Goal: Book appointment/travel/reservation: Register for event/course

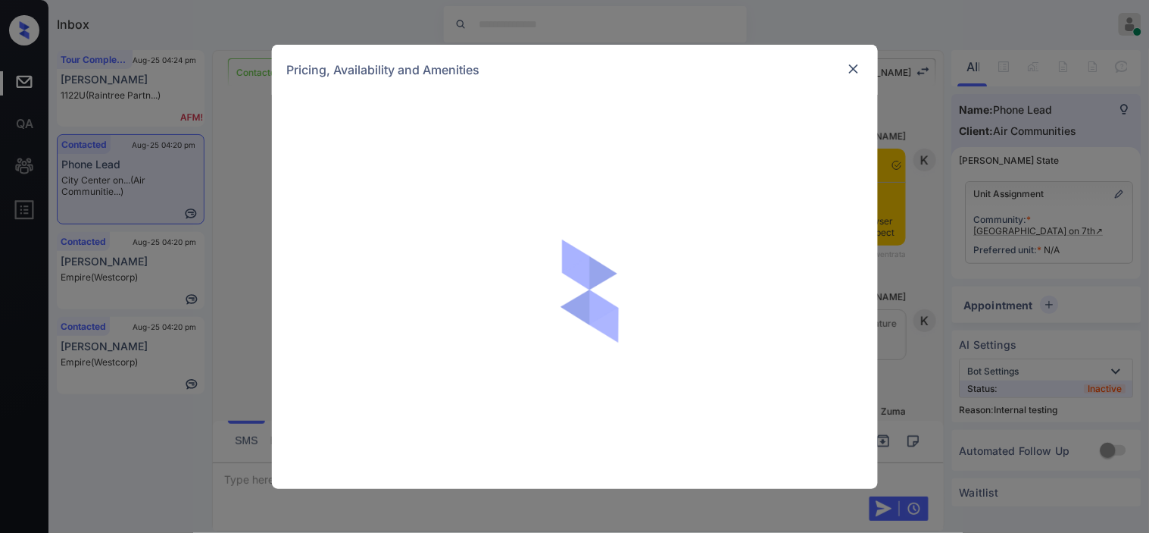
scroll to position [3992, 0]
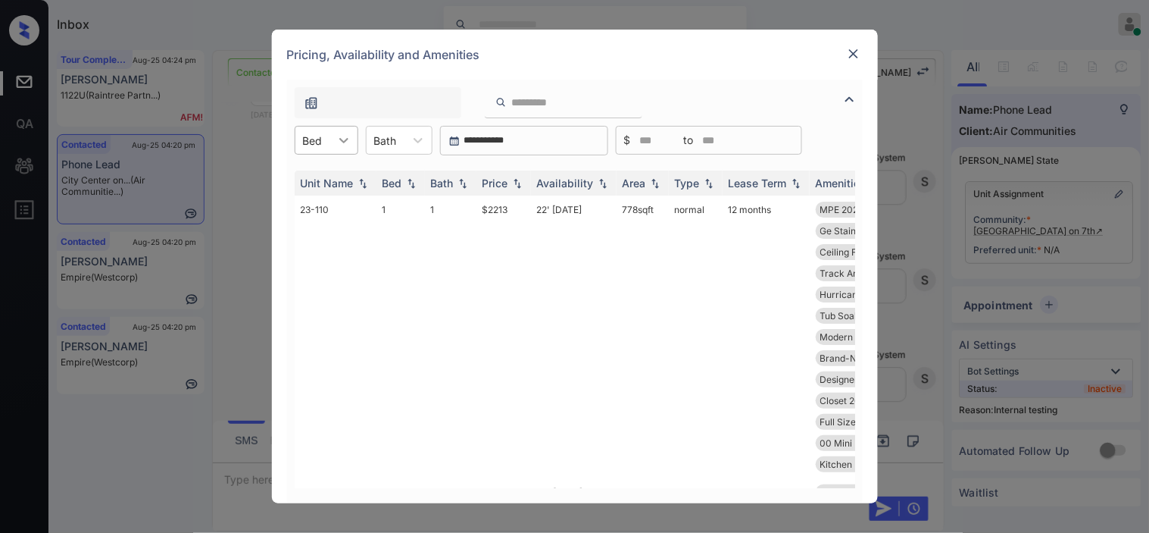
click at [343, 140] on icon at bounding box center [343, 140] width 15 height 15
click at [341, 178] on div "1" at bounding box center [327, 177] width 64 height 27
click at [526, 183] on th "Price" at bounding box center [504, 182] width 55 height 25
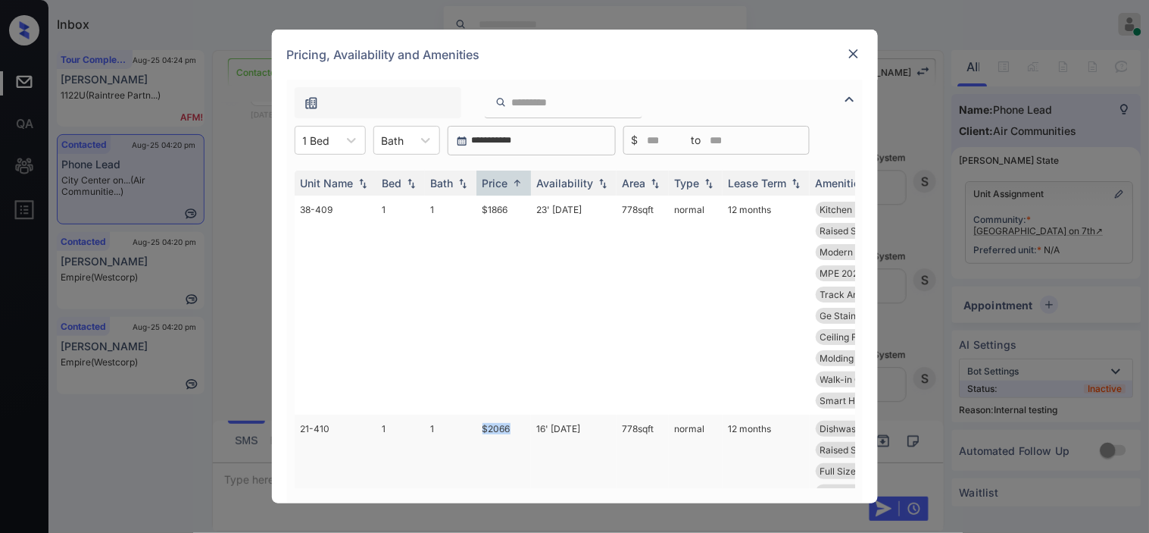
drag, startPoint x: 474, startPoint y: 417, endPoint x: 519, endPoint y: 417, distance: 45.5
copy tr "$2066"
drag, startPoint x: 508, startPoint y: 421, endPoint x: 800, endPoint y: 2, distance: 511.6
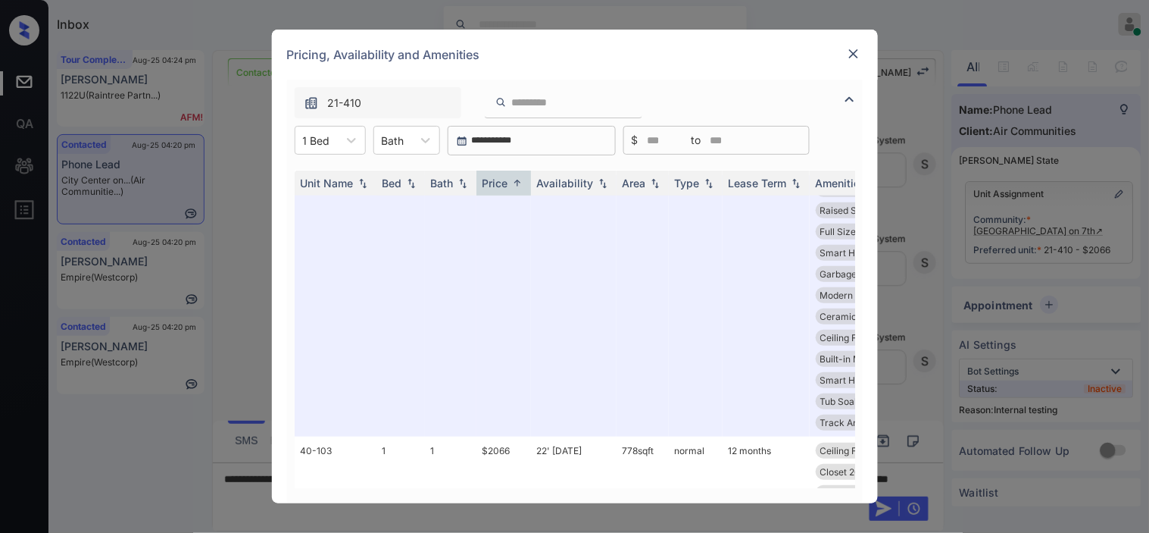
scroll to position [252, 0]
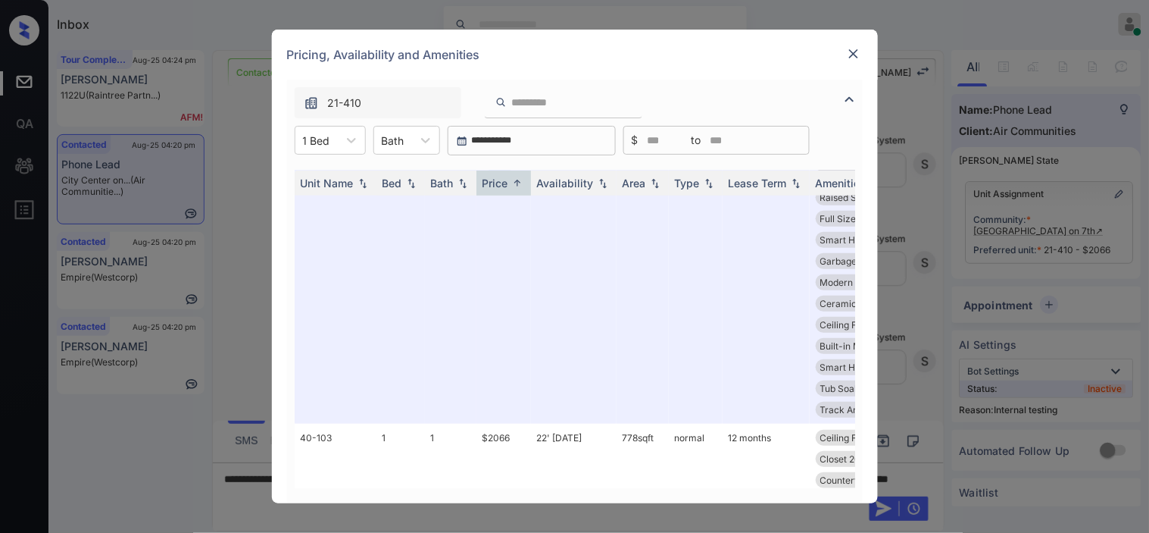
click at [861, 58] on img at bounding box center [853, 53] width 15 height 15
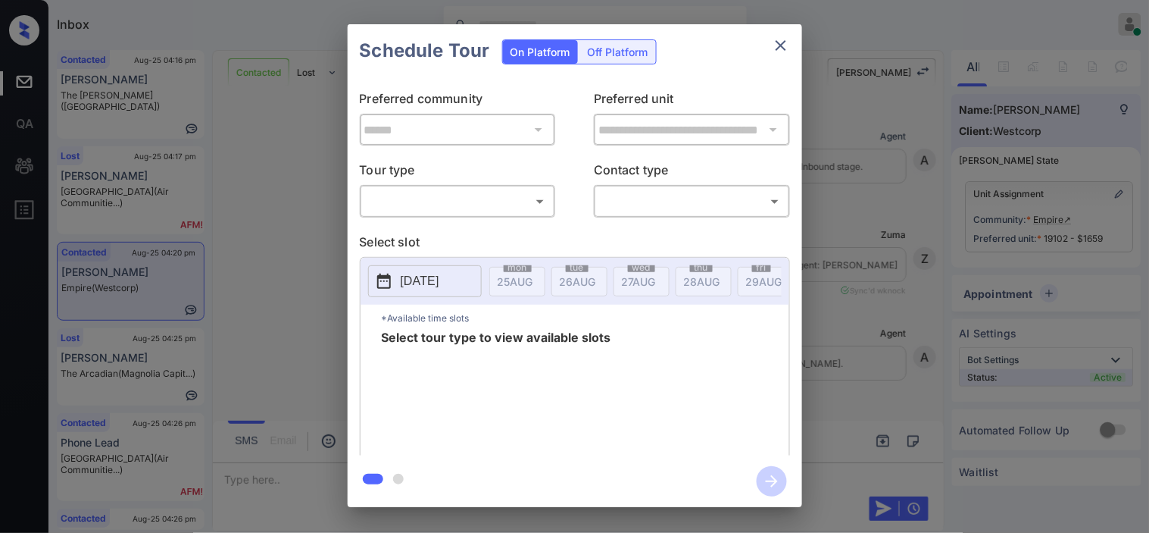
click at [434, 214] on div "​ ​" at bounding box center [458, 201] width 196 height 33
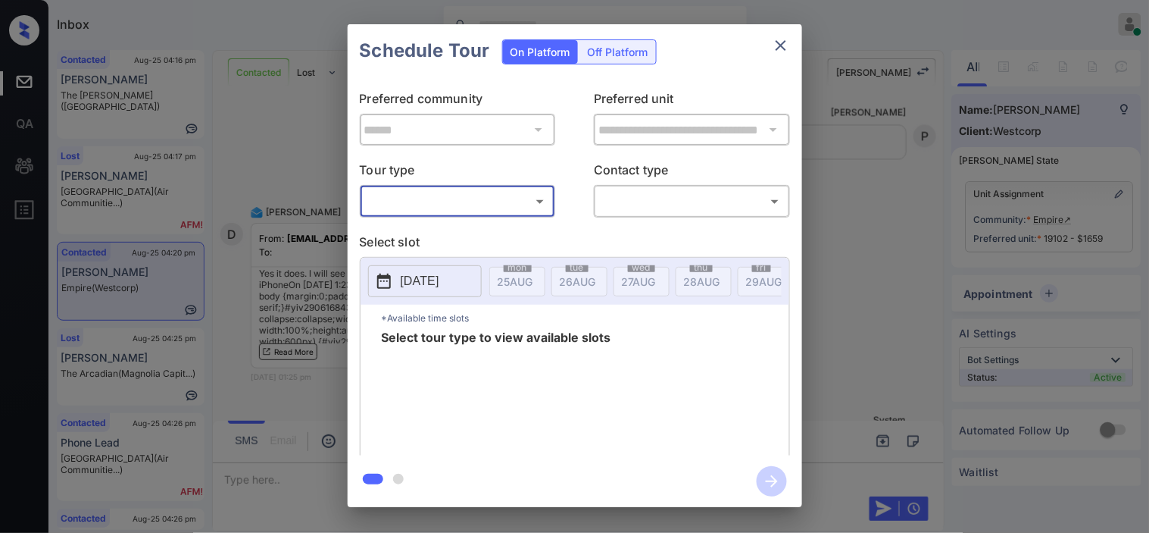
click at [442, 208] on body "Inbox Kristine Capara Online Set yourself offline Set yourself on break Profile…" at bounding box center [574, 266] width 1149 height 533
click at [435, 238] on li "In Person" at bounding box center [457, 235] width 186 height 27
type input "********"
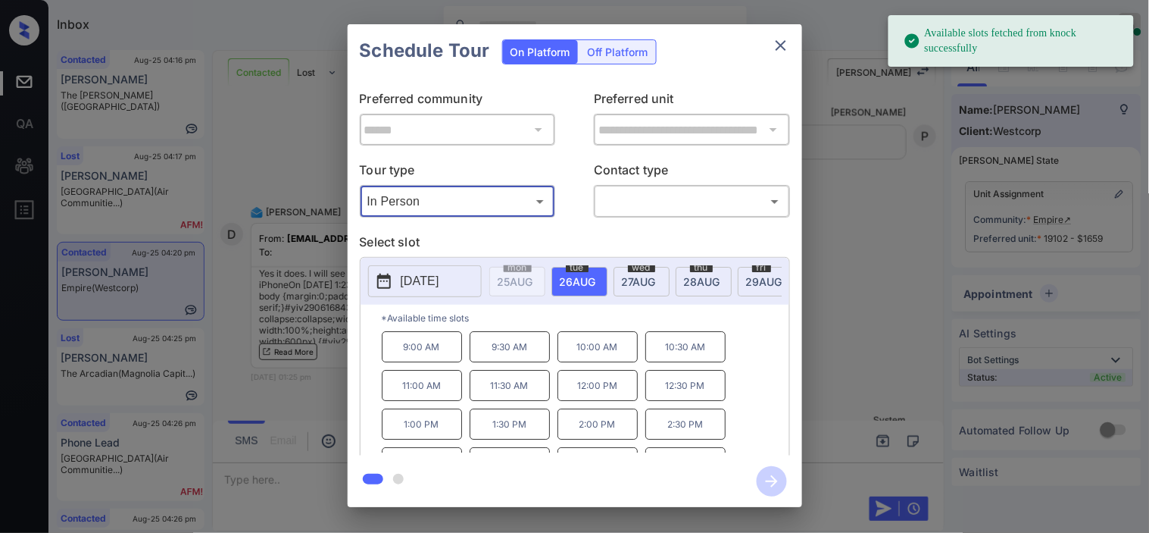
click at [327, 239] on div "**********" at bounding box center [574, 265] width 1149 height 531
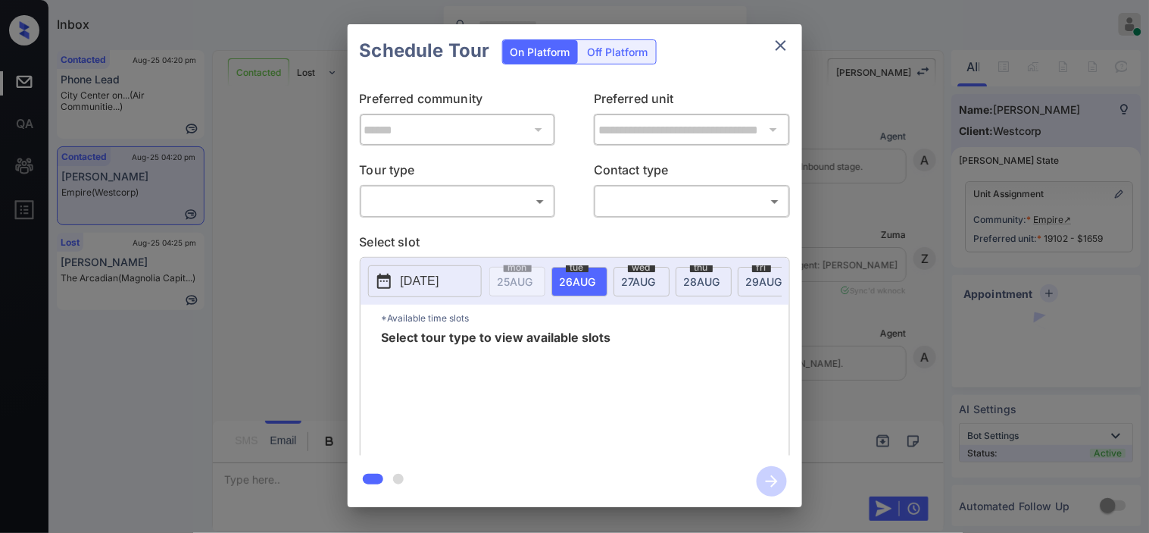
scroll to position [3895, 0]
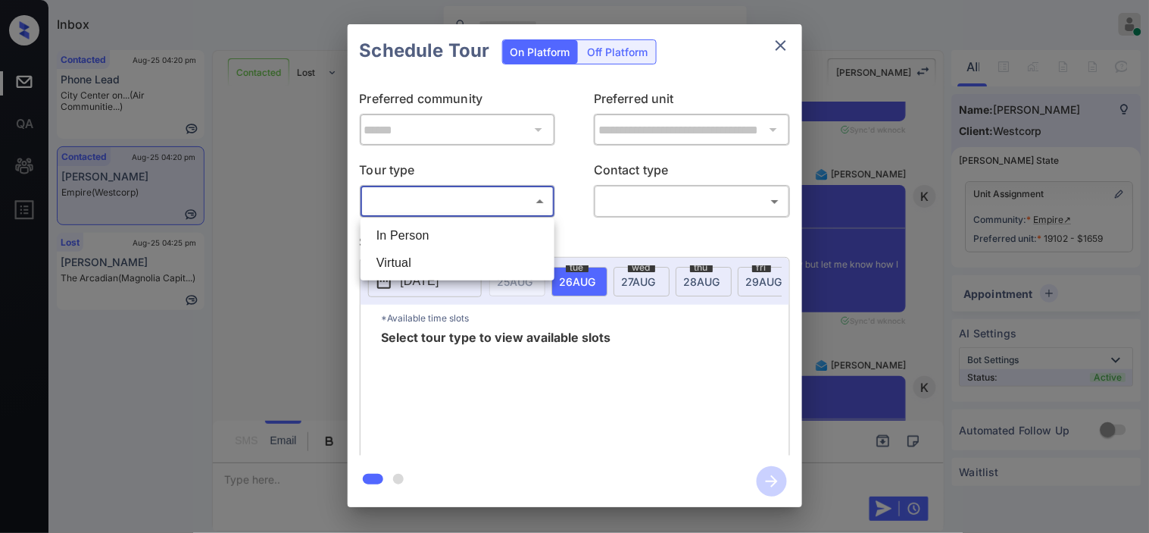
click at [462, 198] on body "Inbox Kristine Capara Online Set yourself offline Set yourself on break Profile…" at bounding box center [574, 266] width 1149 height 533
click at [449, 233] on li "In Person" at bounding box center [457, 235] width 186 height 27
type input "********"
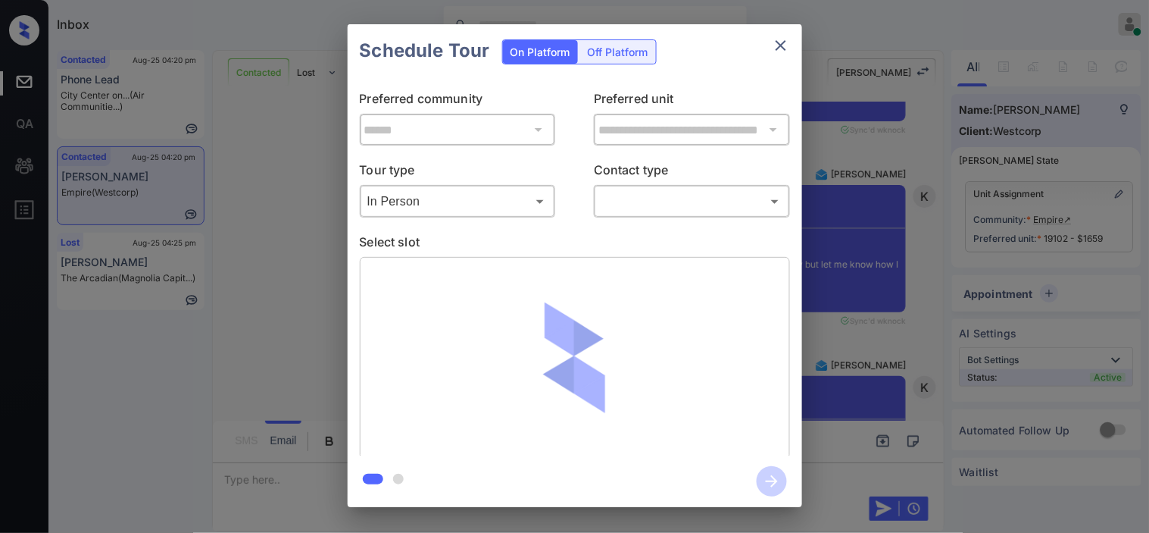
click at [661, 220] on div "**********" at bounding box center [575, 266] width 455 height 378
click at [664, 216] on div "​ ​" at bounding box center [692, 201] width 196 height 33
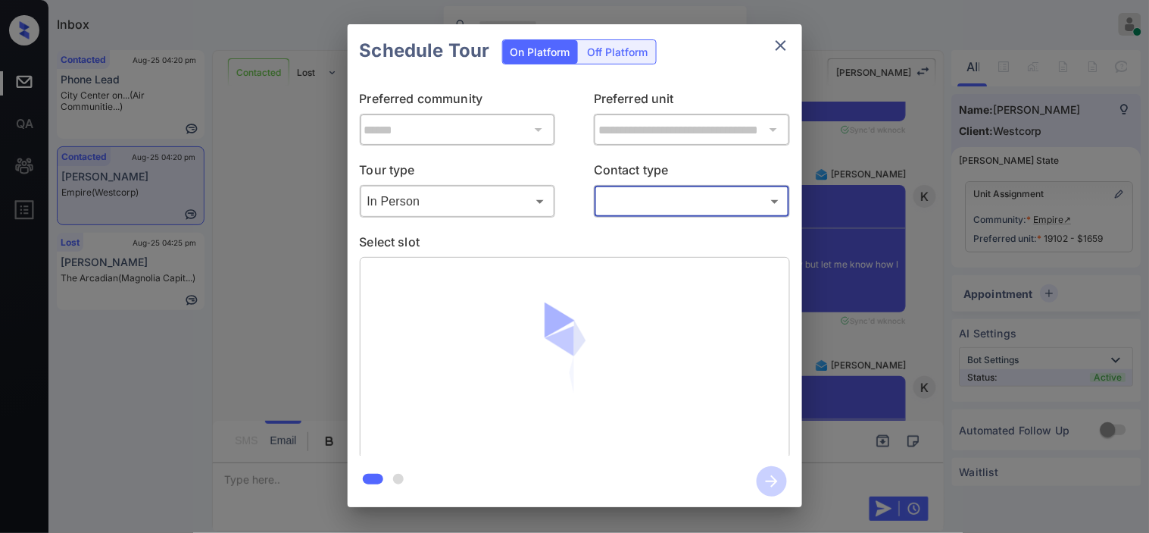
click at [668, 202] on body "Inbox Kristine Capara Online Set yourself offline Set yourself on break Profile…" at bounding box center [574, 266] width 1149 height 533
click at [644, 252] on li "Text" at bounding box center [692, 262] width 186 height 27
type input "****"
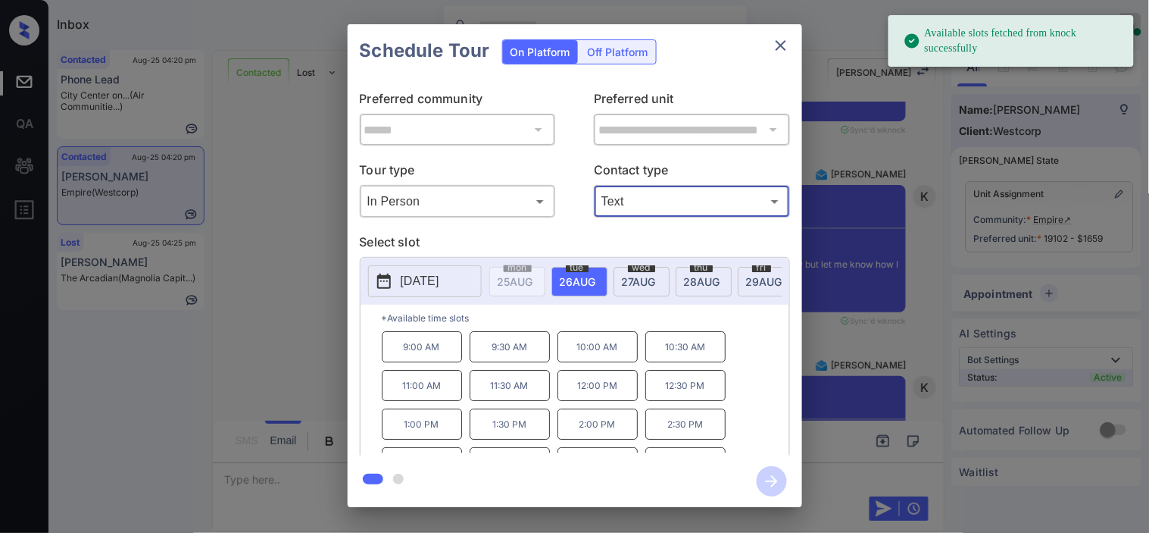
click at [586, 435] on p "2:00 PM" at bounding box center [598, 423] width 80 height 31
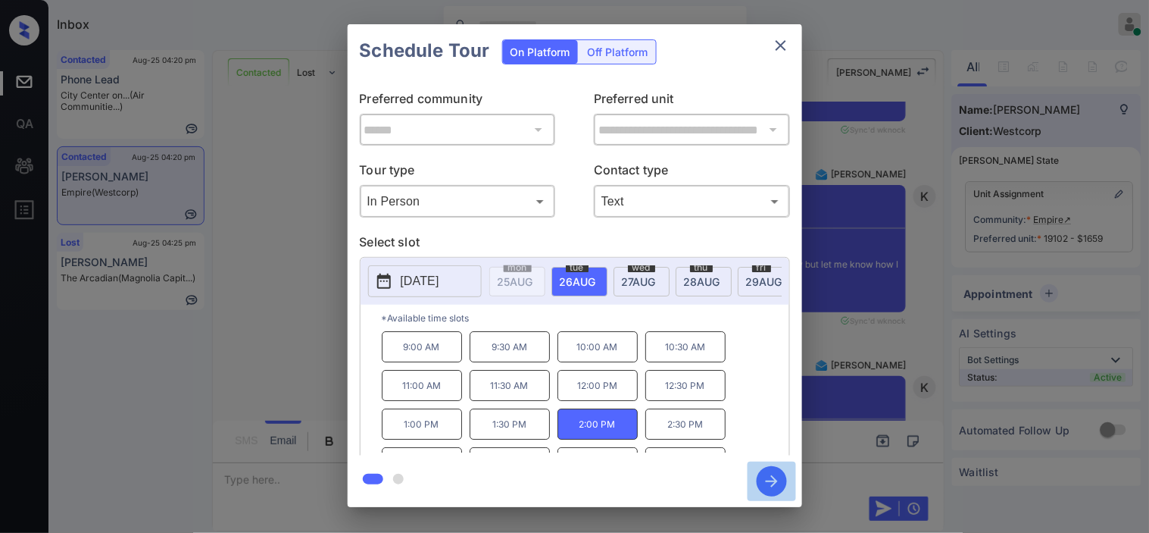
click at [774, 482] on icon "button" at bounding box center [772, 481] width 30 height 30
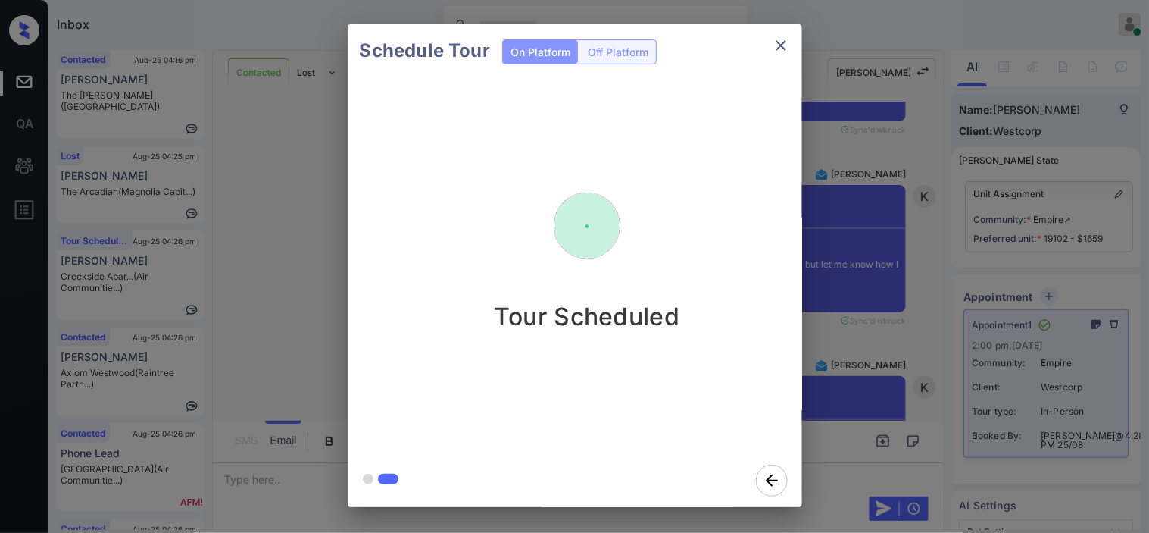
click at [923, 276] on div "Schedule Tour On Platform Off Platform Tour Scheduled" at bounding box center [574, 265] width 1149 height 531
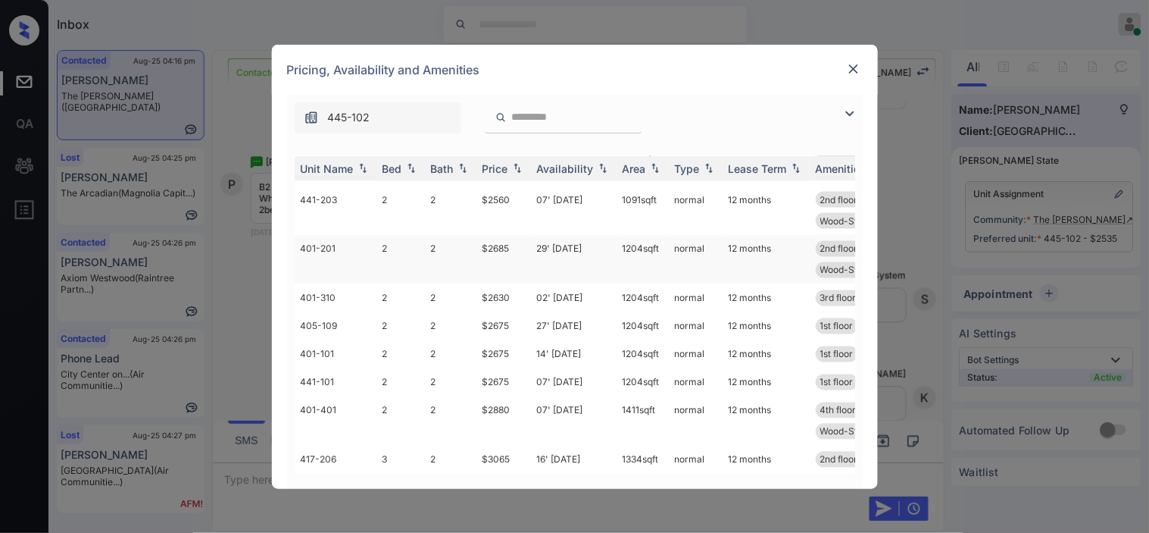
scroll to position [700, 0]
click at [854, 69] on img at bounding box center [853, 68] width 15 height 15
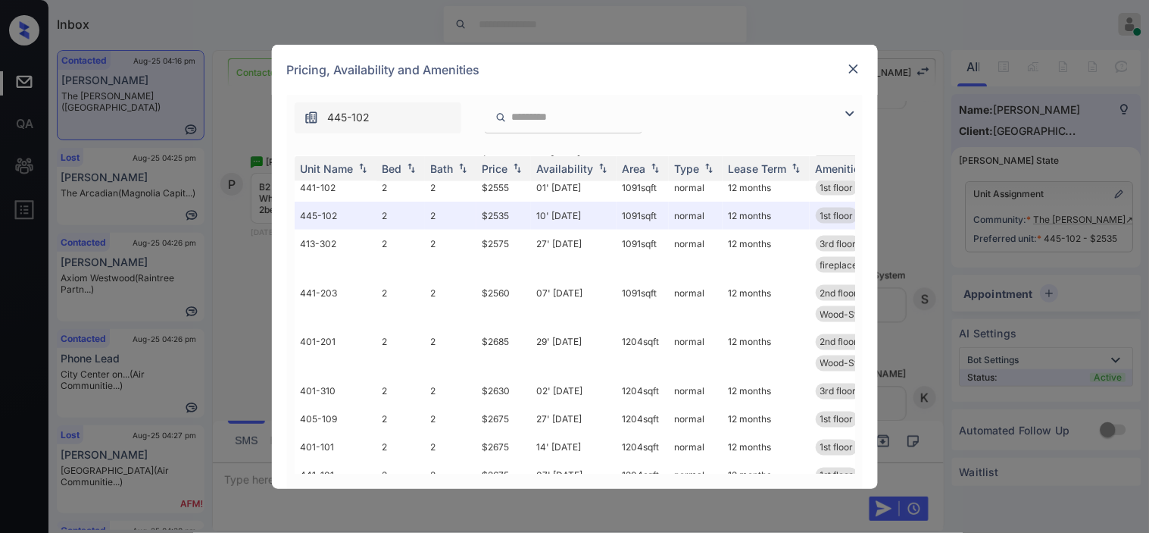
scroll to position [580, 0]
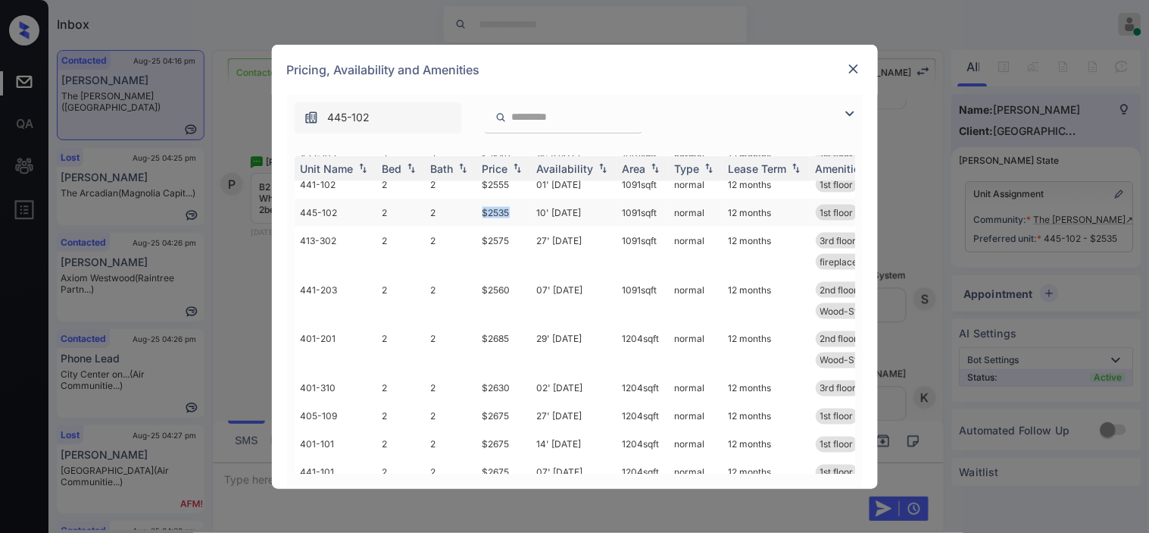
drag, startPoint x: 474, startPoint y: 232, endPoint x: 517, endPoint y: 236, distance: 42.7
click at [517, 227] on tr "445-102 2 2 $2535 10' Sep 25 1091 sqft normal 12 months 1st floor Wood-Style Fl…" at bounding box center [691, 213] width 792 height 28
copy tr "$2535"
click at [853, 69] on img at bounding box center [853, 68] width 15 height 15
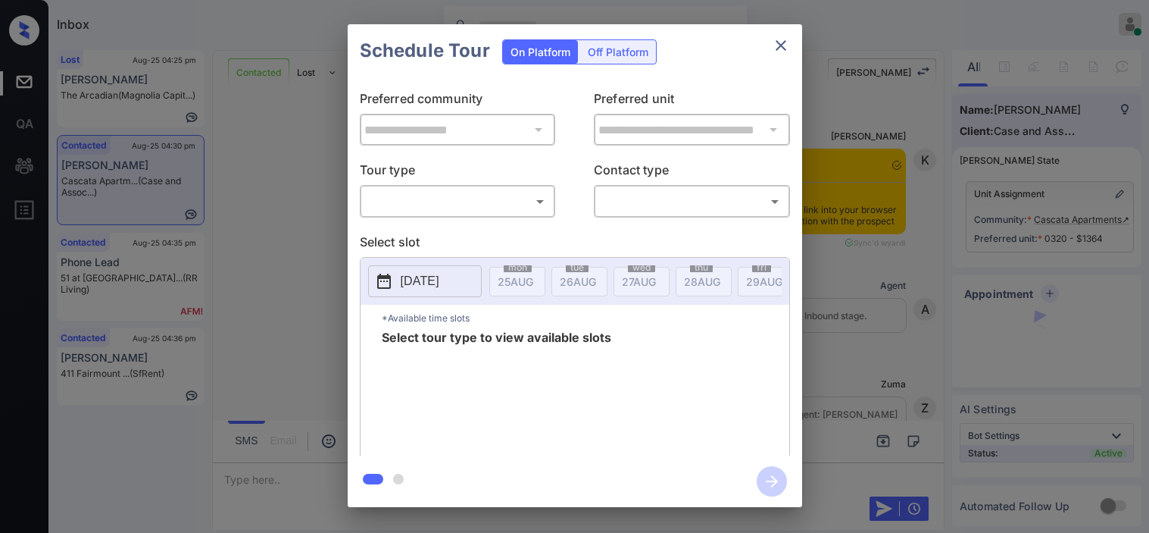
click at [422, 208] on body "Inbox [PERSON_NAME] Online Set yourself offline Set yourself on break Profile S…" at bounding box center [574, 266] width 1149 height 533
type input "********"
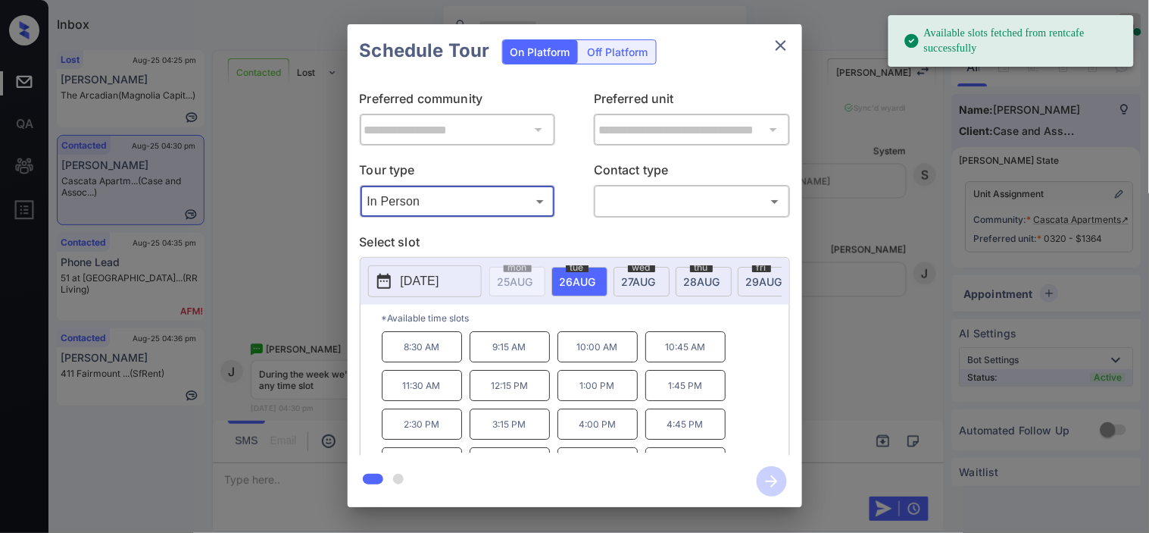
click at [438, 289] on p "2025-08-26" at bounding box center [420, 281] width 39 height 18
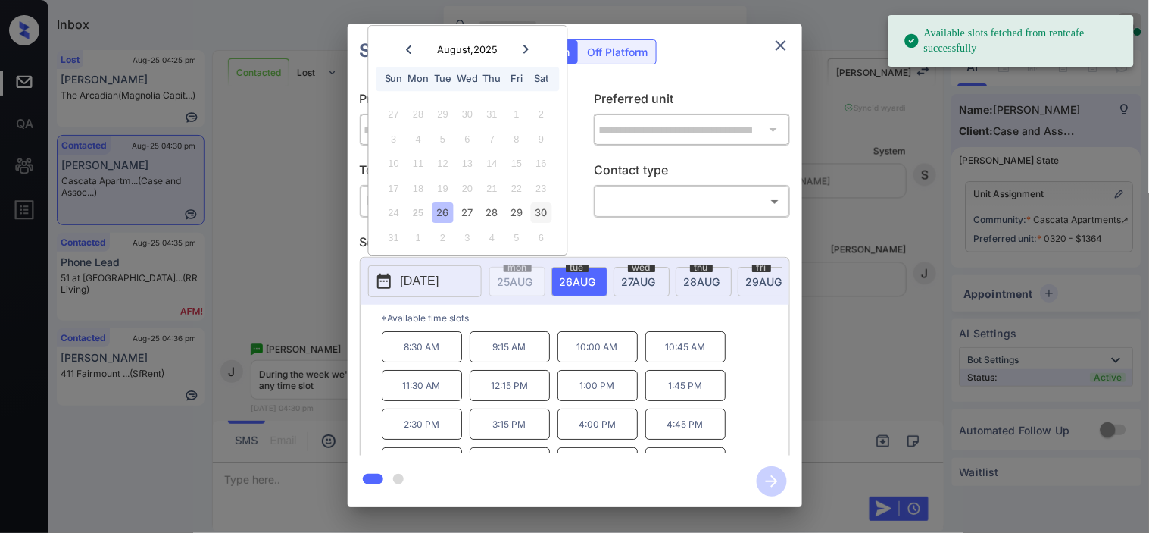
click at [543, 214] on div "30" at bounding box center [541, 213] width 20 height 20
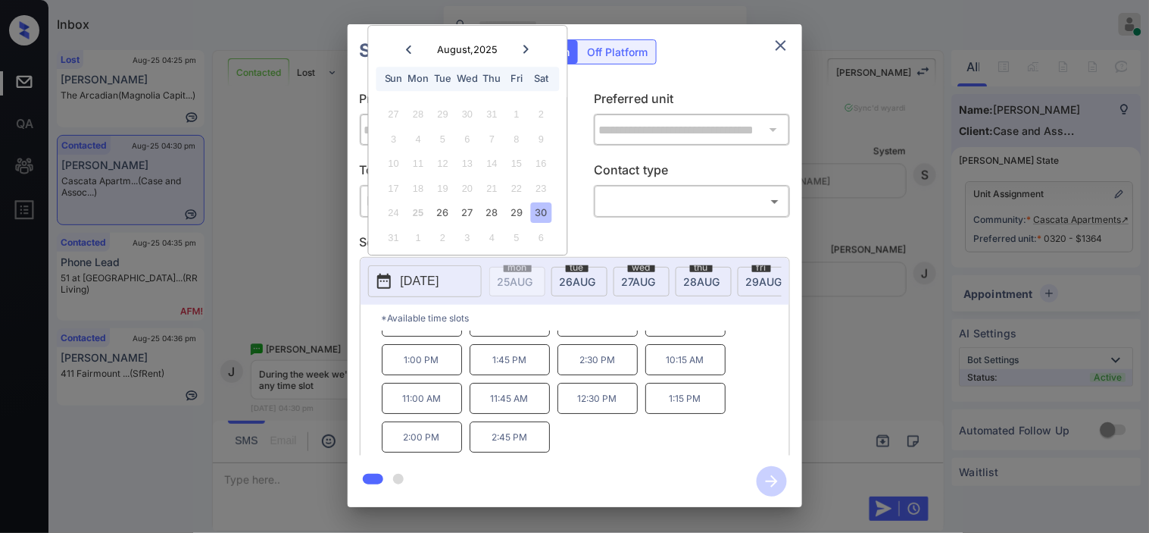
scroll to position [0, 0]
drag, startPoint x: 311, startPoint y: 307, endPoint x: 314, endPoint y: 354, distance: 47.0
click at [314, 354] on div "**********" at bounding box center [574, 265] width 1149 height 531
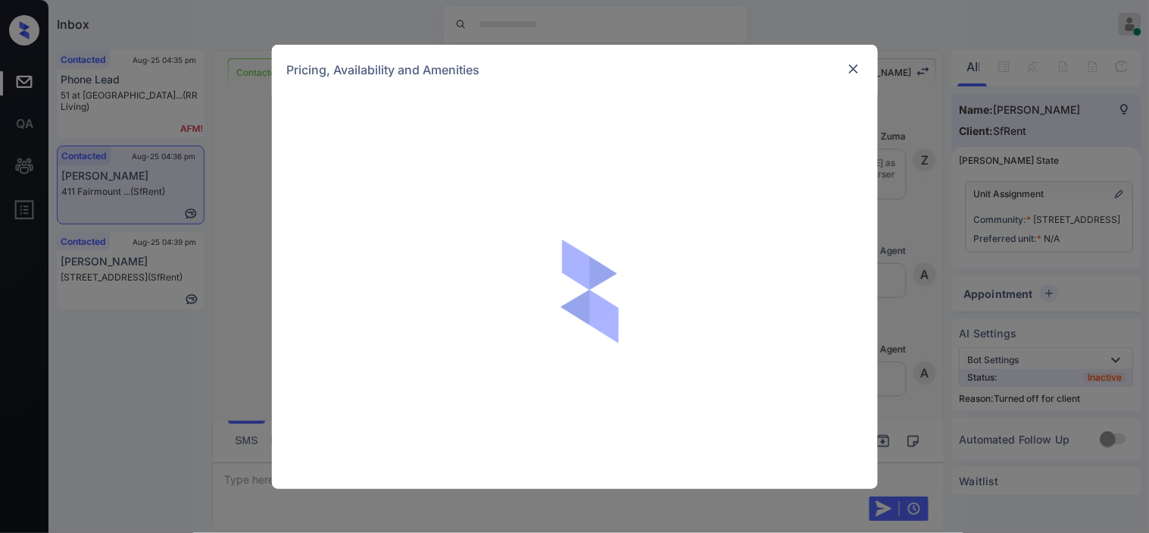
scroll to position [1481, 0]
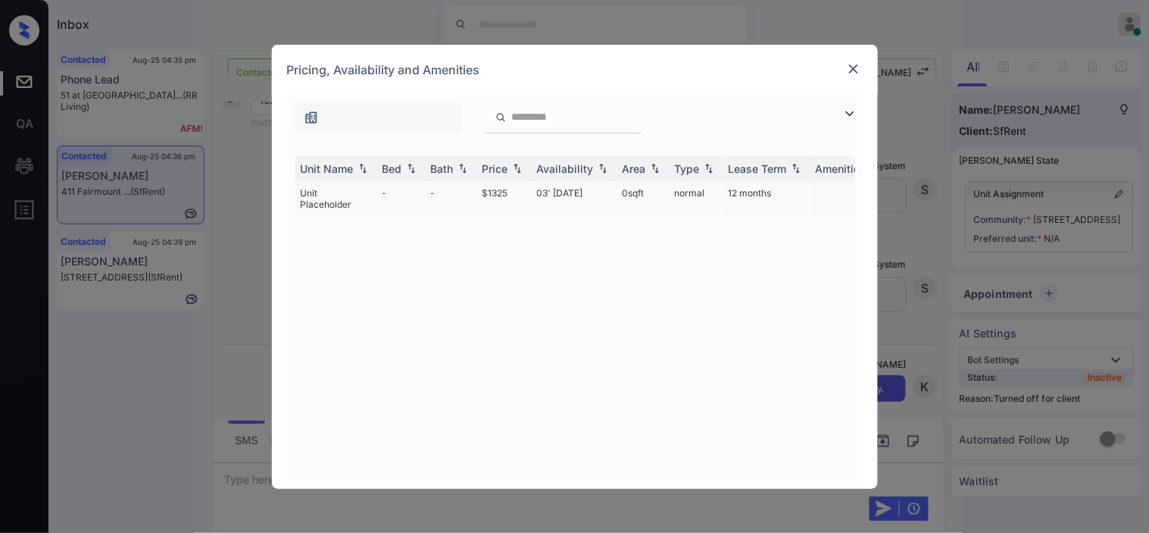
click at [568, 181] on td "03' [DATE]" at bounding box center [574, 198] width 86 height 35
click at [569, 183] on td "03' [DATE]" at bounding box center [574, 198] width 86 height 35
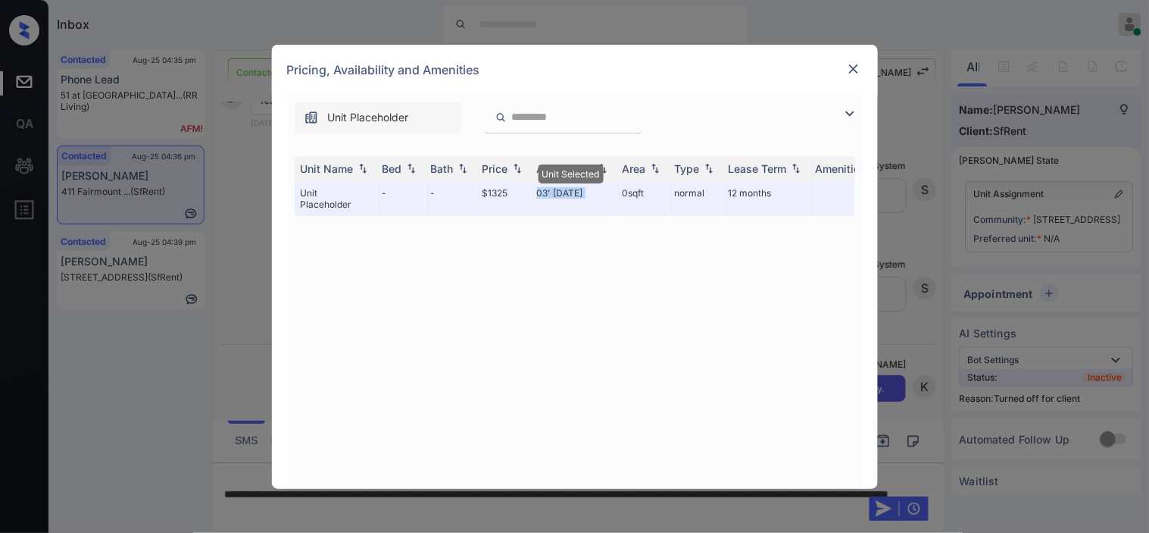
click at [849, 65] on img at bounding box center [853, 68] width 15 height 15
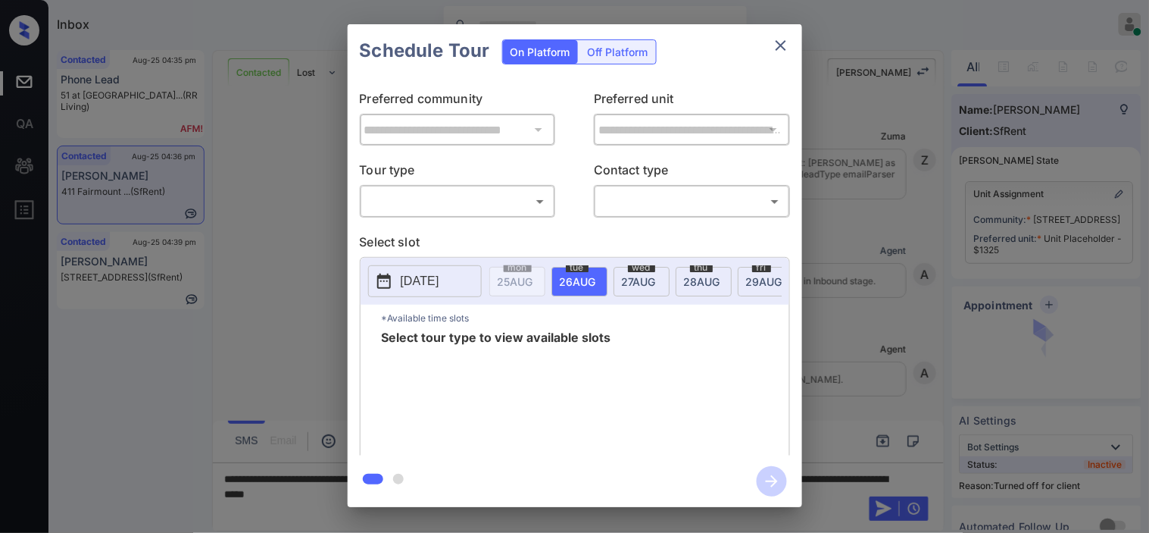
scroll to position [1582, 0]
click at [593, 56] on div "Off Platform" at bounding box center [618, 51] width 76 height 23
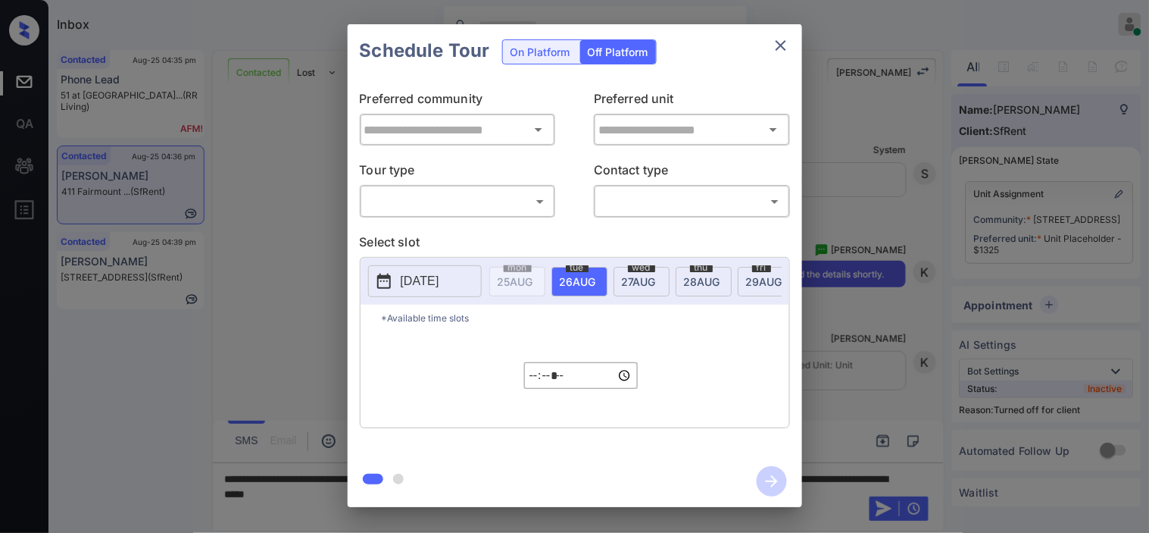
type input "**********"
click at [515, 206] on body "Inbox Kristine Capara Online Set yourself offline Set yourself on break Profile…" at bounding box center [574, 266] width 1149 height 533
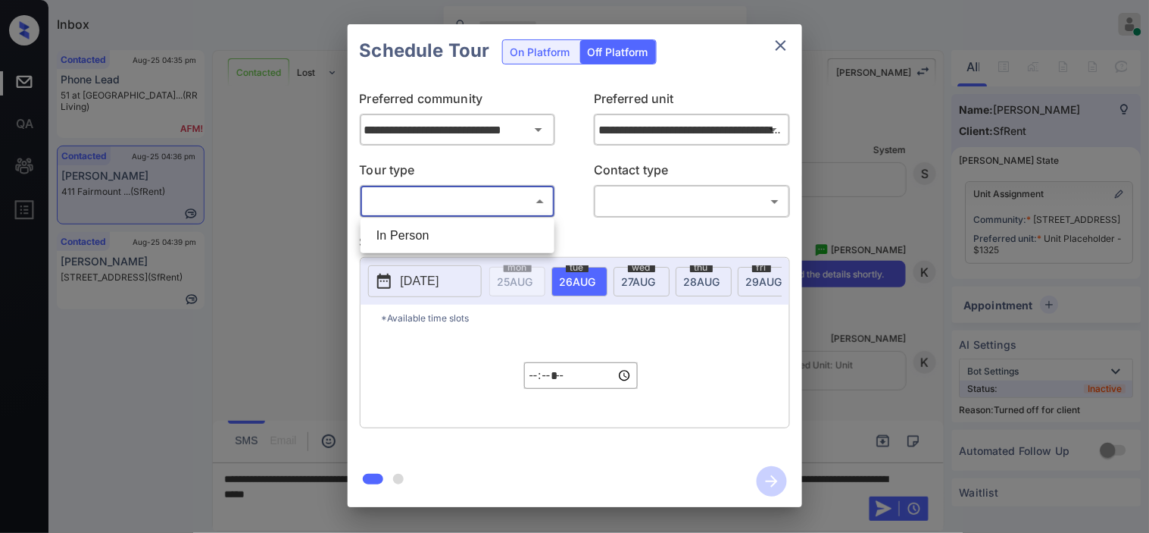
drag, startPoint x: 497, startPoint y: 236, endPoint x: 582, endPoint y: 238, distance: 84.9
click at [496, 237] on li "In Person" at bounding box center [457, 235] width 186 height 27
type input "********"
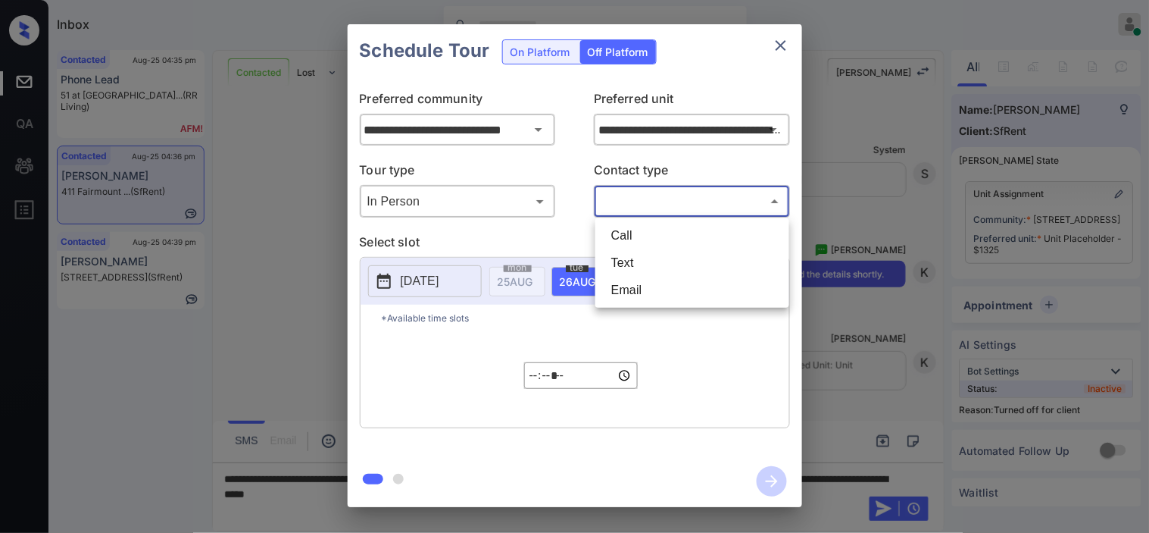
click at [646, 212] on body "Inbox Kristine Capara Online Set yourself offline Set yourself on break Profile…" at bounding box center [574, 266] width 1149 height 533
click at [633, 260] on li "Text" at bounding box center [692, 262] width 186 height 27
type input "****"
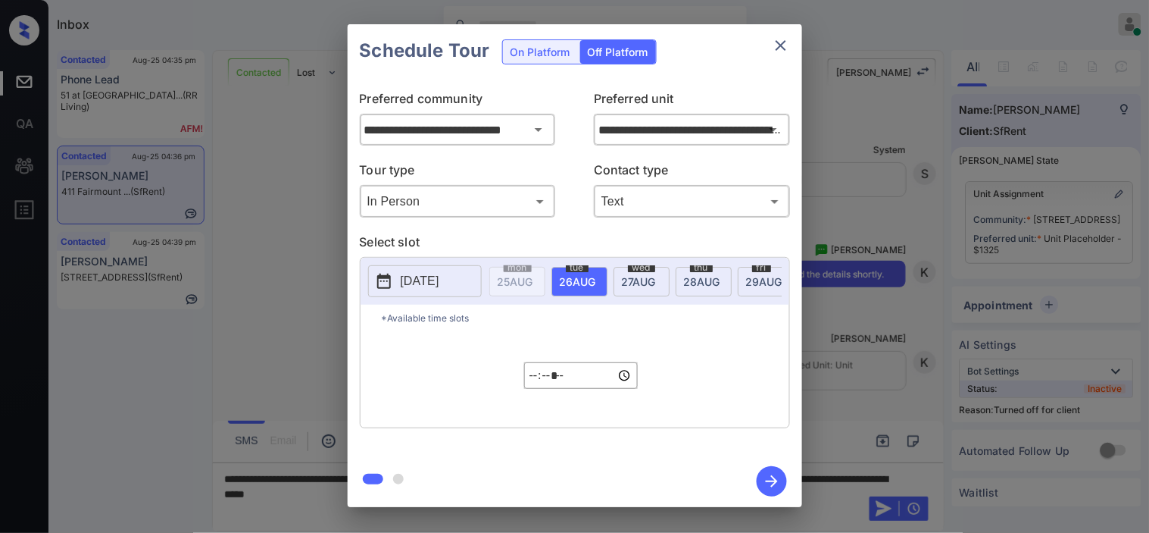
click at [433, 290] on button "2025-08-25" at bounding box center [425, 281] width 114 height 32
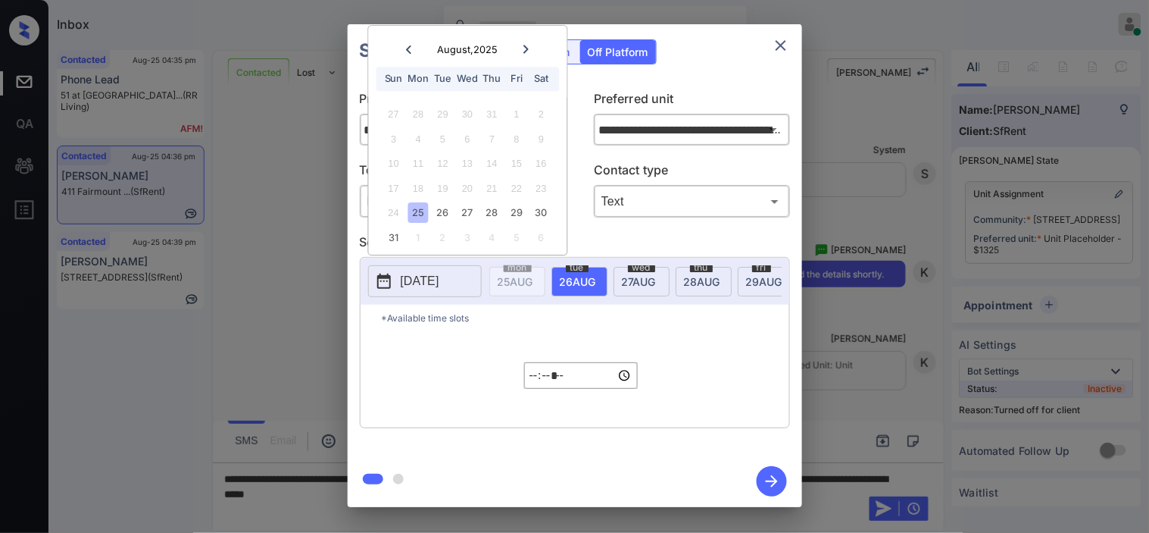
click at [518, 45] on div at bounding box center [526, 49] width 20 height 19
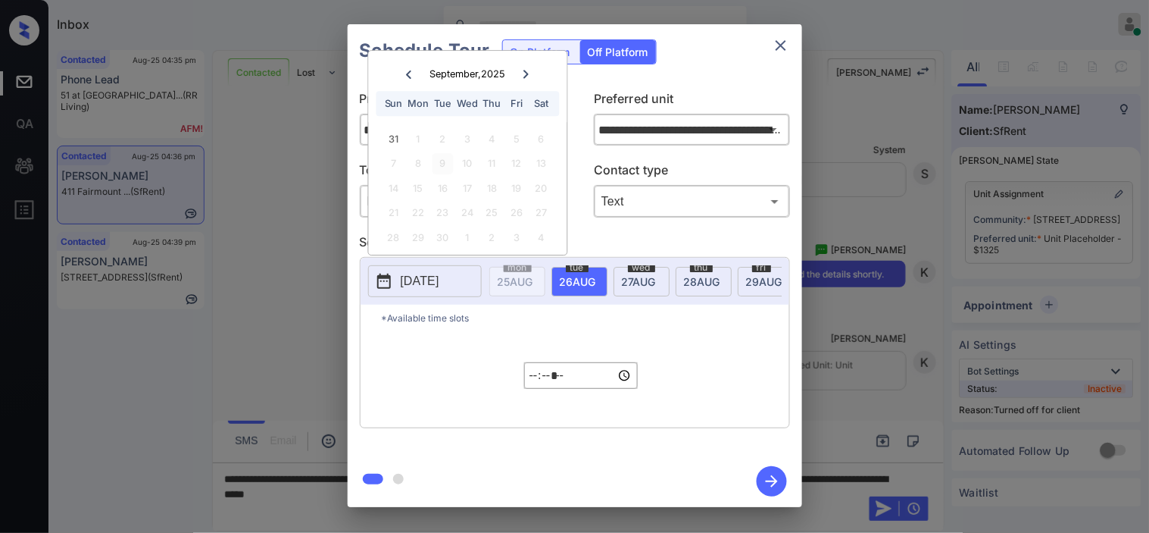
click at [449, 168] on div "9" at bounding box center [443, 164] width 20 height 20
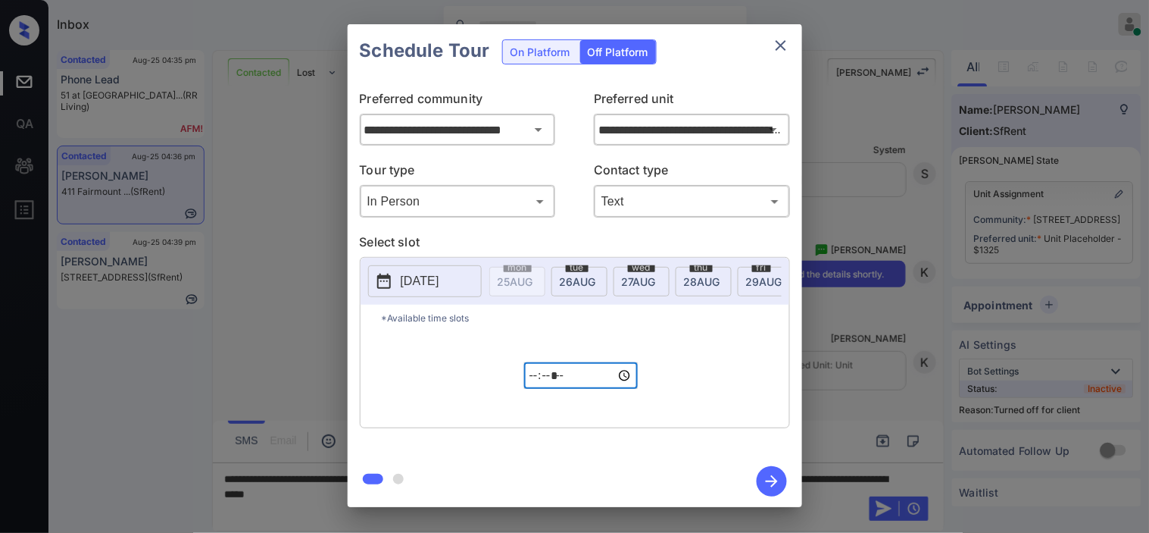
click at [536, 386] on input "*****" at bounding box center [581, 375] width 114 height 27
type input "*****"
click at [773, 477] on icon "button" at bounding box center [772, 481] width 30 height 30
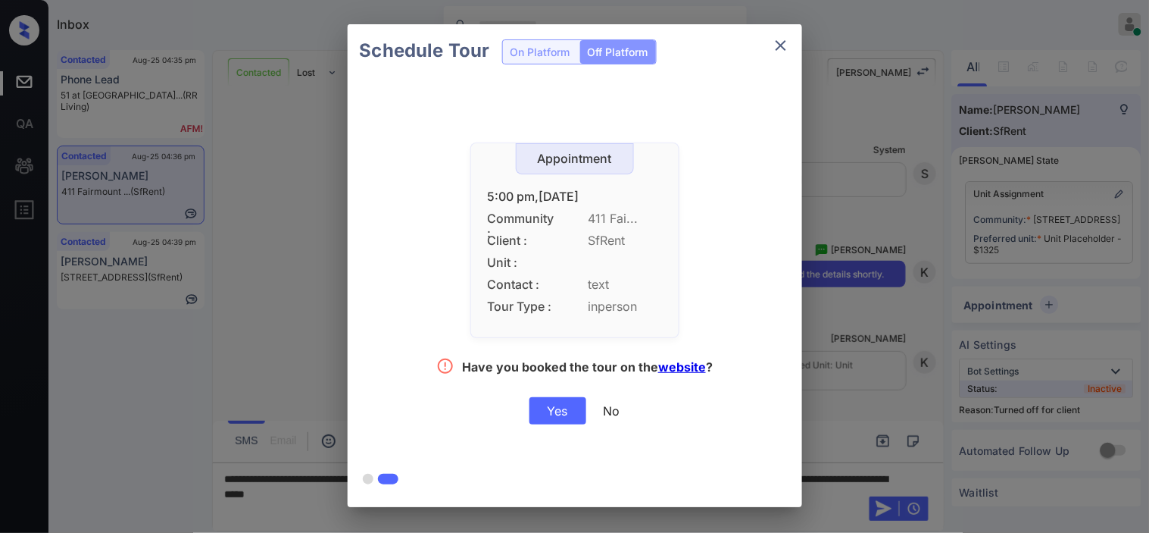
click at [543, 414] on div "Yes" at bounding box center [558, 410] width 57 height 27
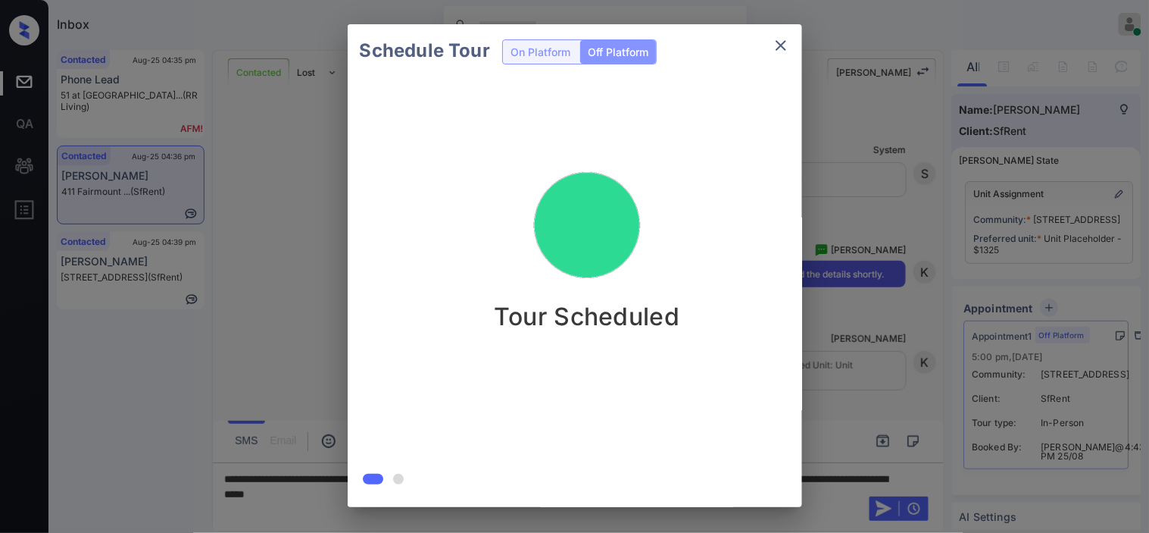
click at [843, 258] on div "Schedule Tour On Platform Off Platform Tour Scheduled" at bounding box center [574, 265] width 1149 height 531
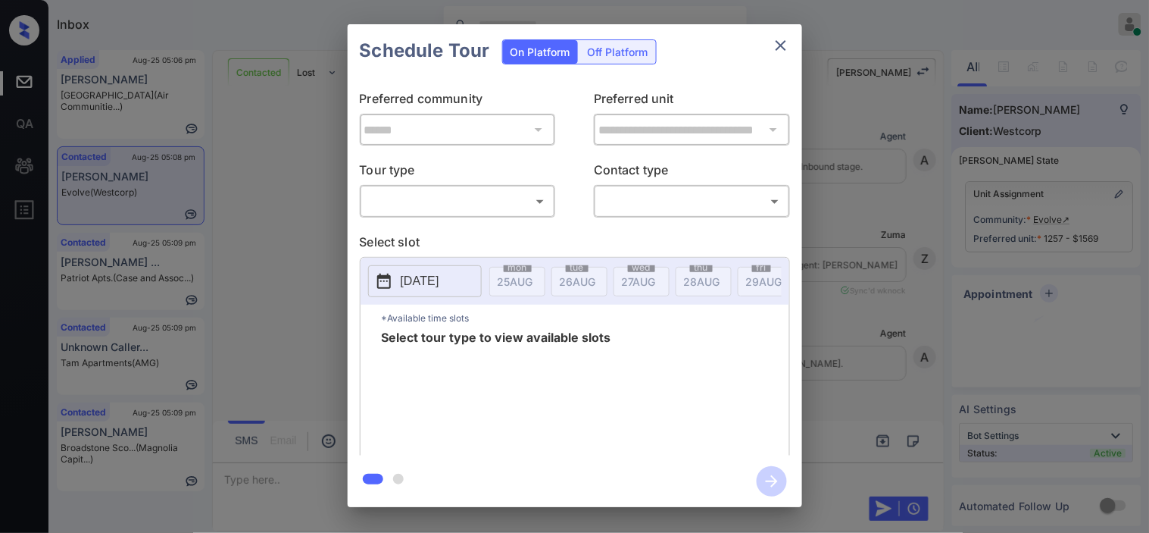
scroll to position [1002, 0]
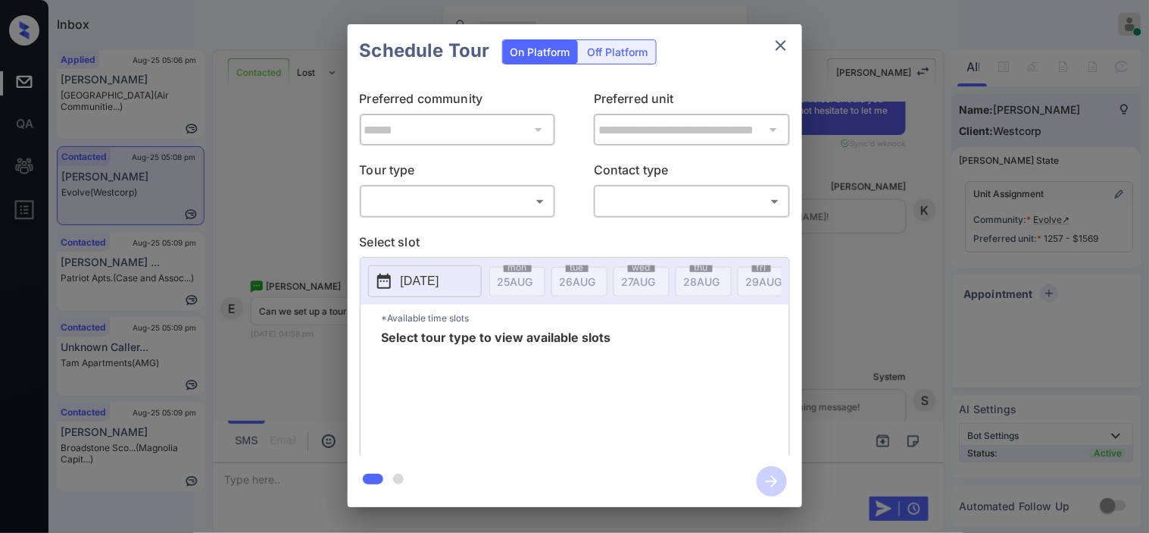
click at [538, 200] on body "Inbox [PERSON_NAME] Online Set yourself offline Set yourself on break Profile S…" at bounding box center [574, 266] width 1149 height 533
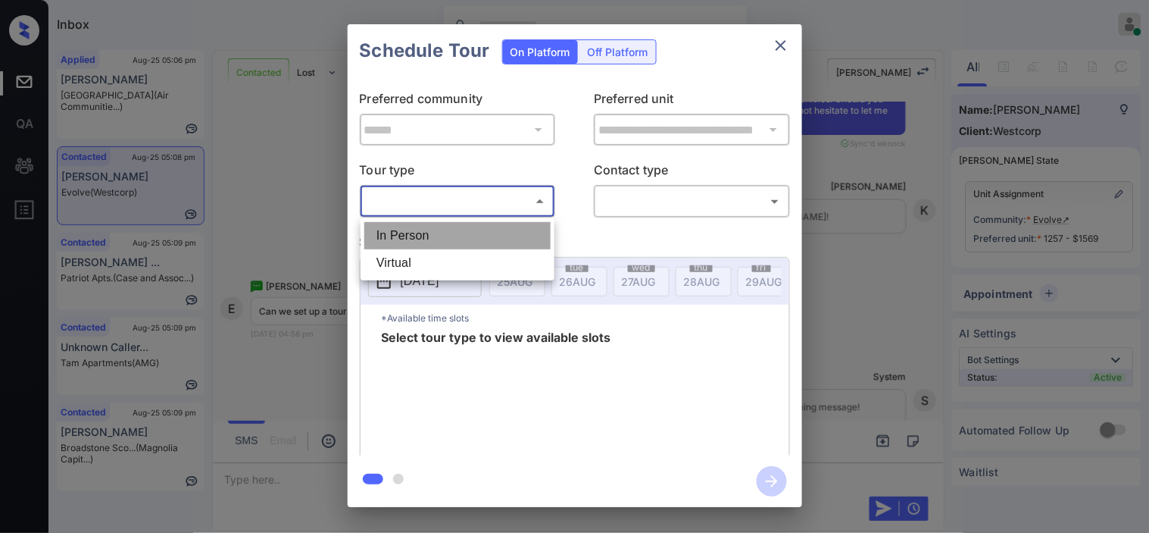
click at [523, 235] on li "In Person" at bounding box center [457, 235] width 186 height 27
type input "********"
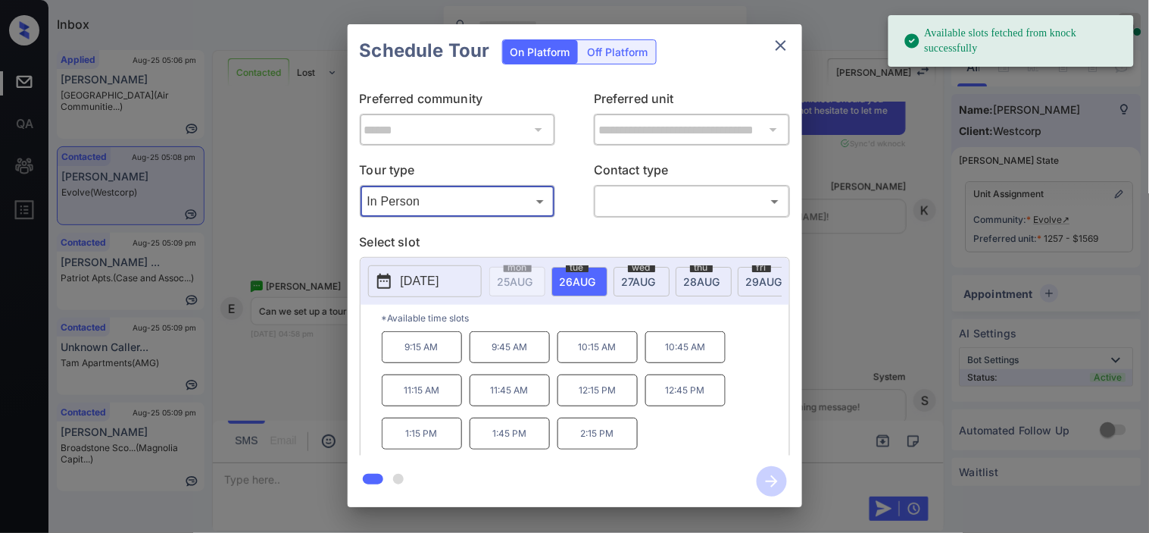
click at [439, 283] on p "[DATE]" at bounding box center [420, 281] width 39 height 18
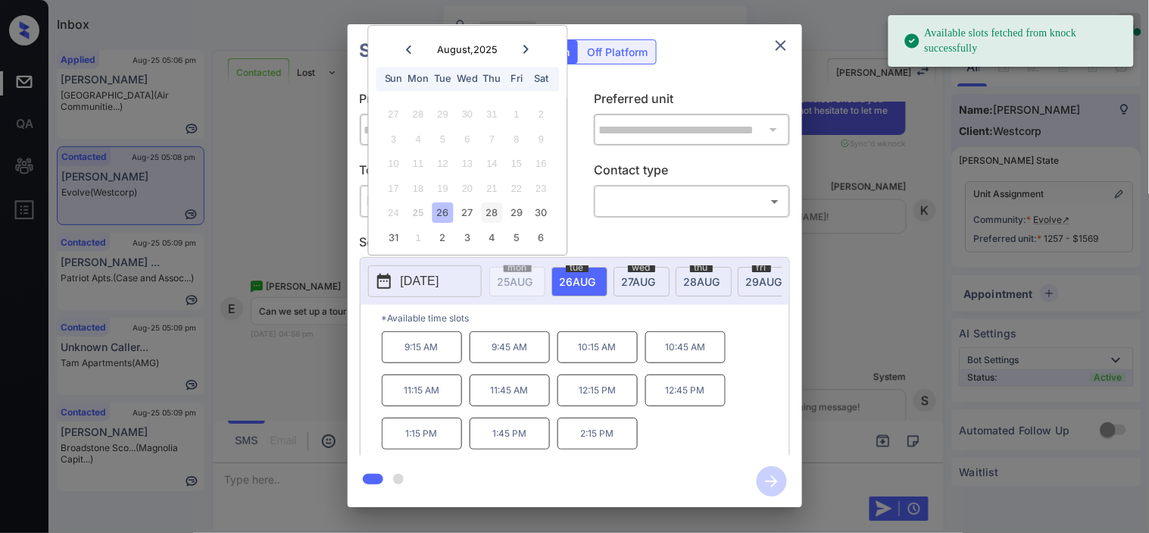
click at [486, 217] on div "28" at bounding box center [492, 213] width 20 height 20
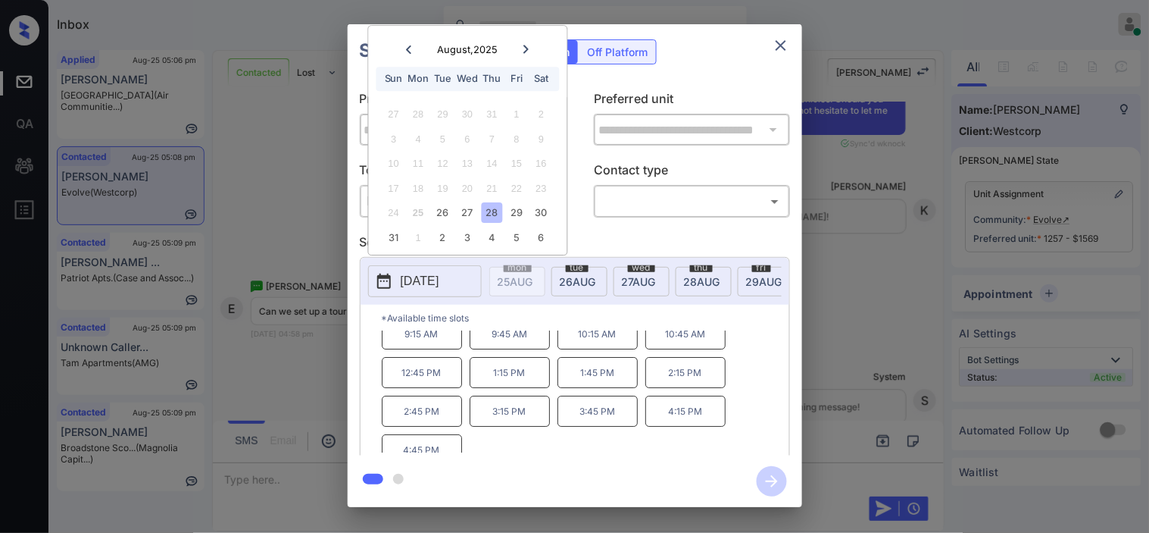
scroll to position [26, 0]
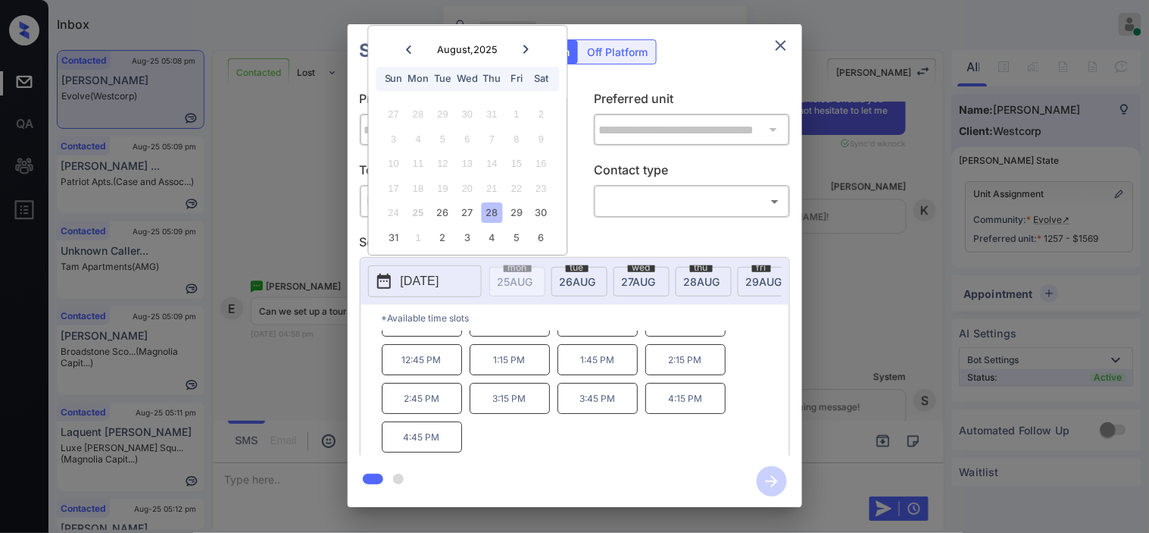
click at [780, 39] on icon "close" at bounding box center [781, 45] width 18 height 18
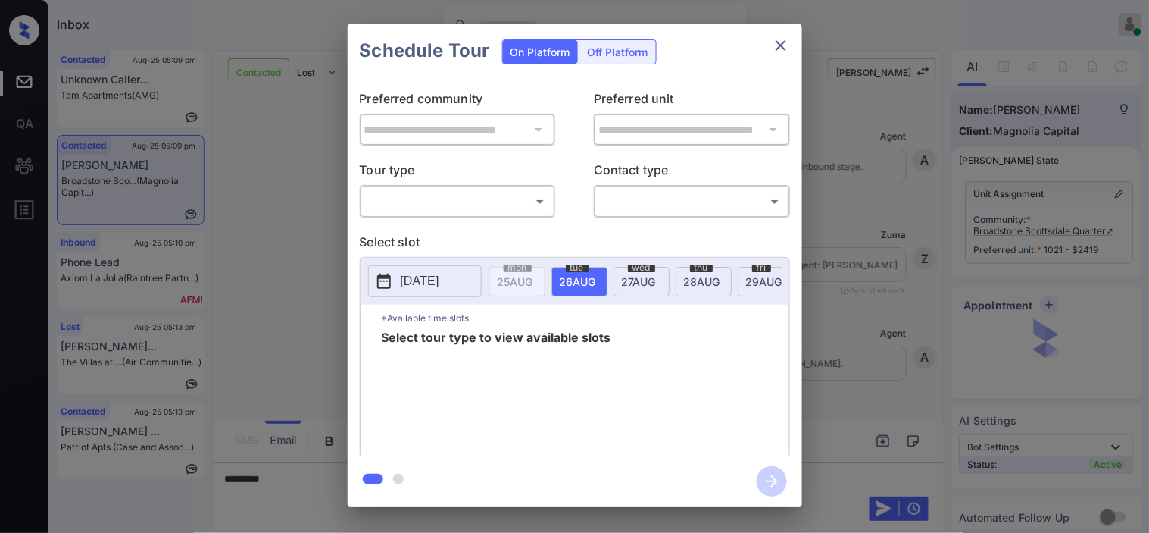
scroll to position [524, 0]
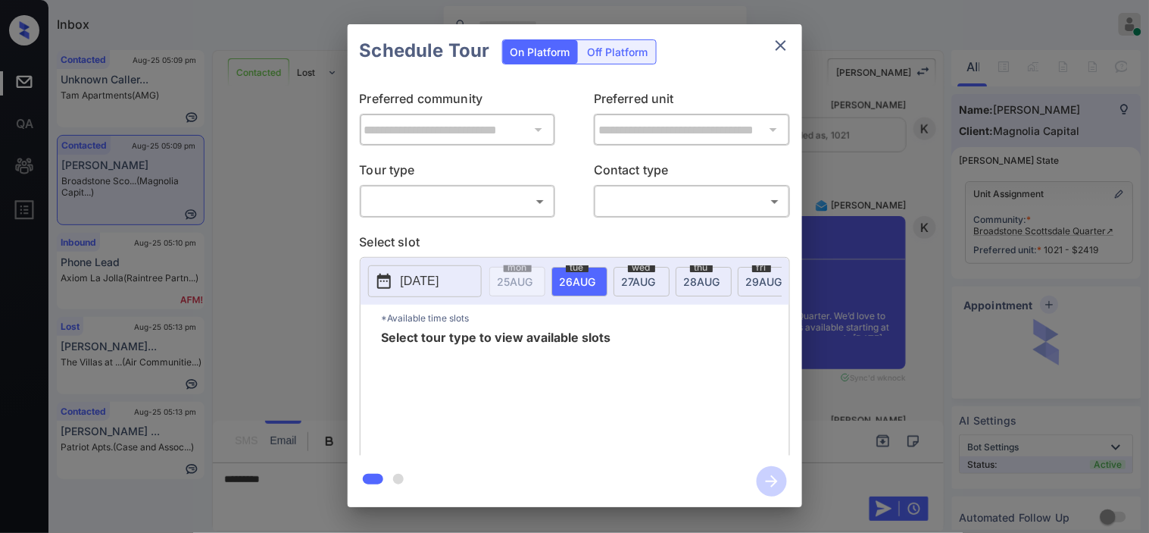
click at [436, 206] on body "Inbox [PERSON_NAME] Online Set yourself offline Set yourself on break Profile S…" at bounding box center [574, 266] width 1149 height 533
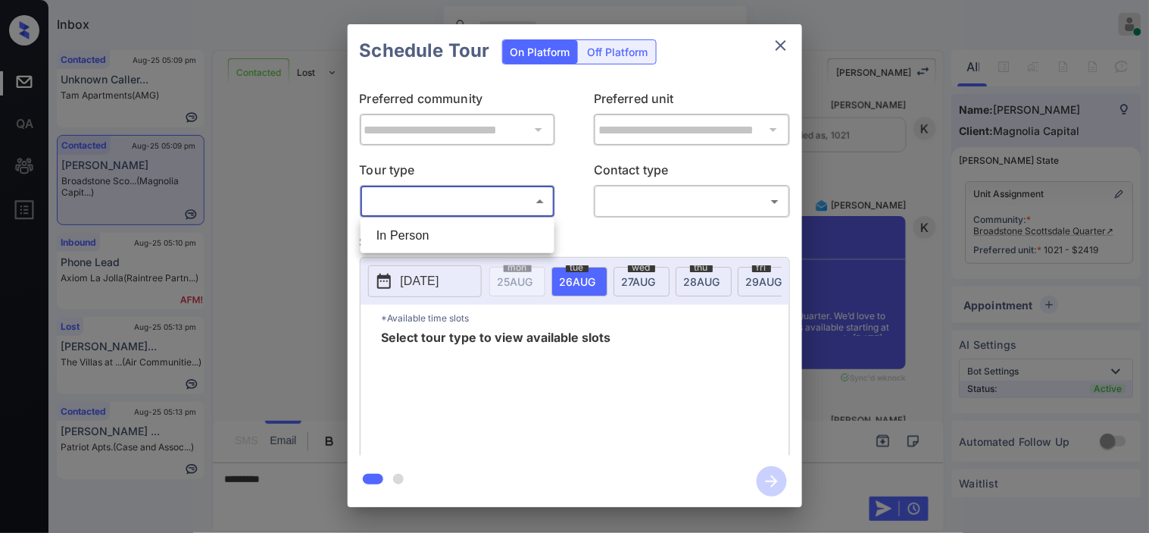
click at [303, 208] on div at bounding box center [574, 266] width 1149 height 533
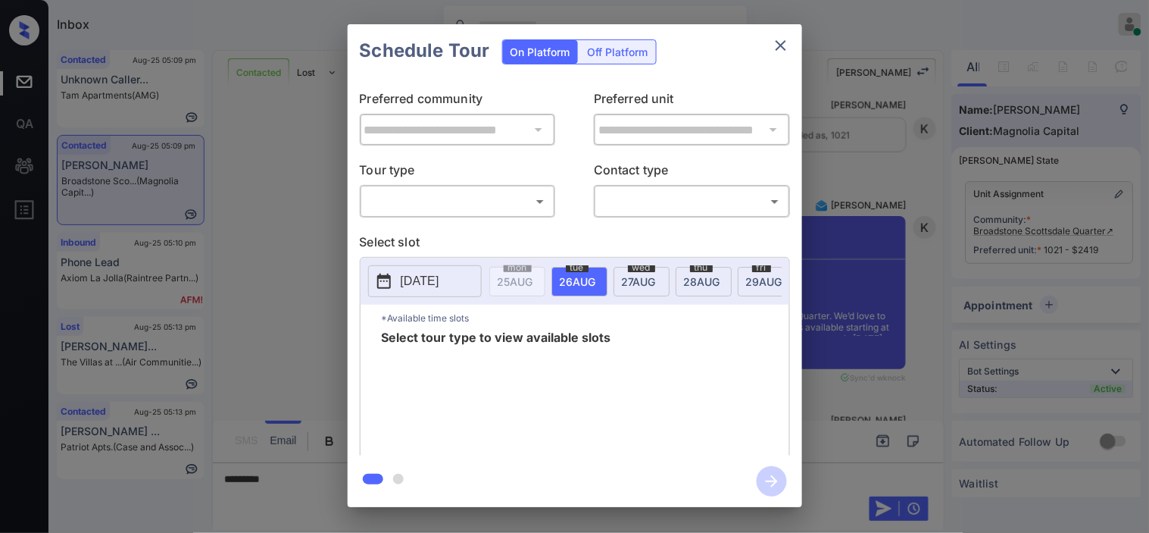
click at [303, 208] on div at bounding box center [574, 266] width 1149 height 533
click at [305, 499] on div "**********" at bounding box center [574, 265] width 1149 height 531
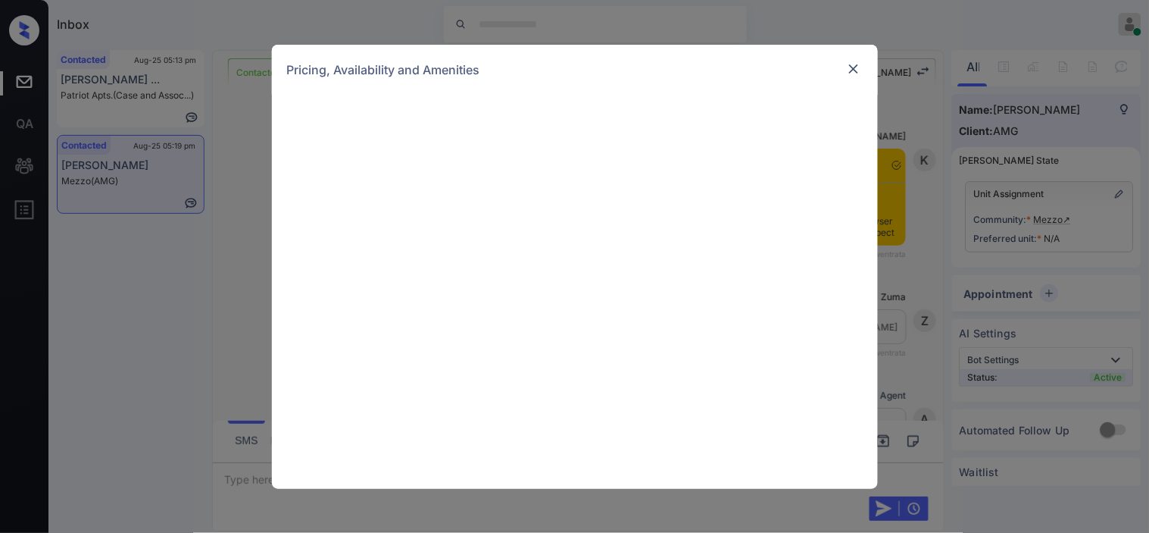
scroll to position [5490, 0]
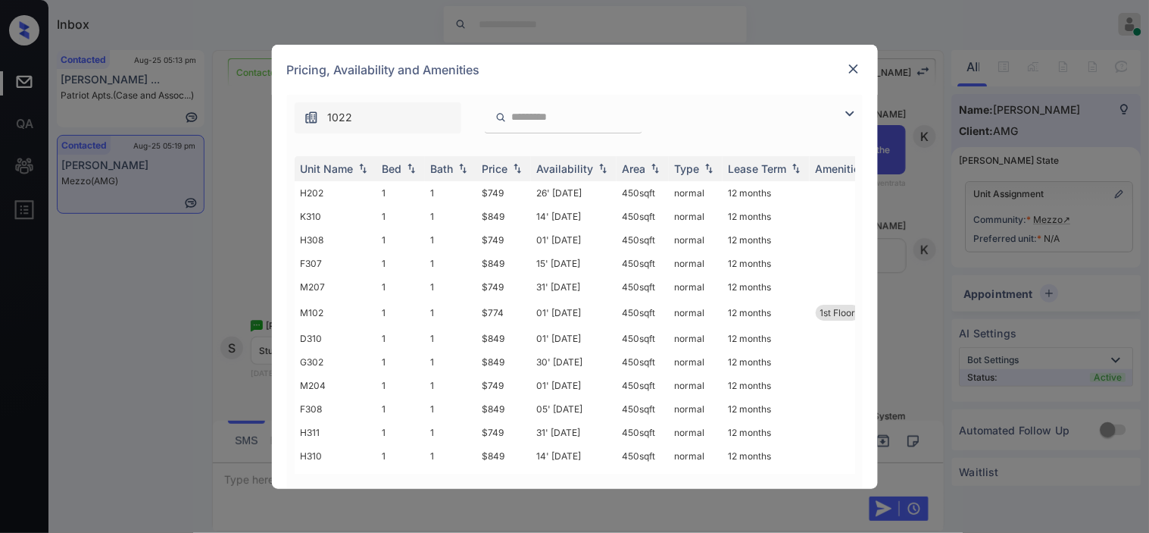
drag, startPoint x: 849, startPoint y: 102, endPoint x: 849, endPoint y: 111, distance: 9.1
click at [849, 105] on div "1022" at bounding box center [575, 114] width 576 height 39
click at [845, 114] on img at bounding box center [850, 114] width 18 height 18
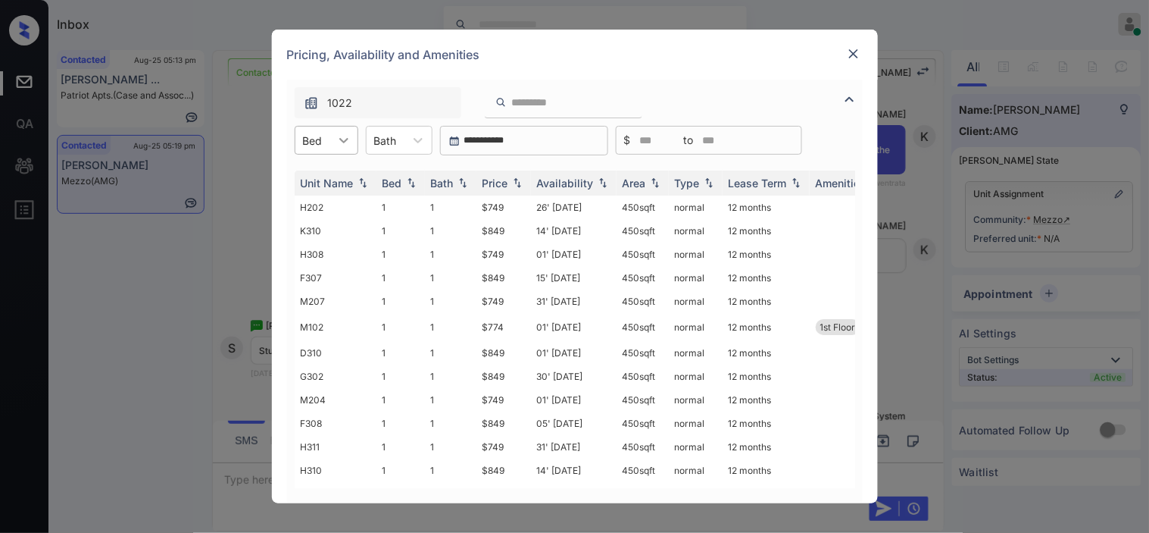
click at [336, 134] on icon at bounding box center [343, 140] width 15 height 15
click at [322, 180] on div "0" at bounding box center [327, 177] width 64 height 27
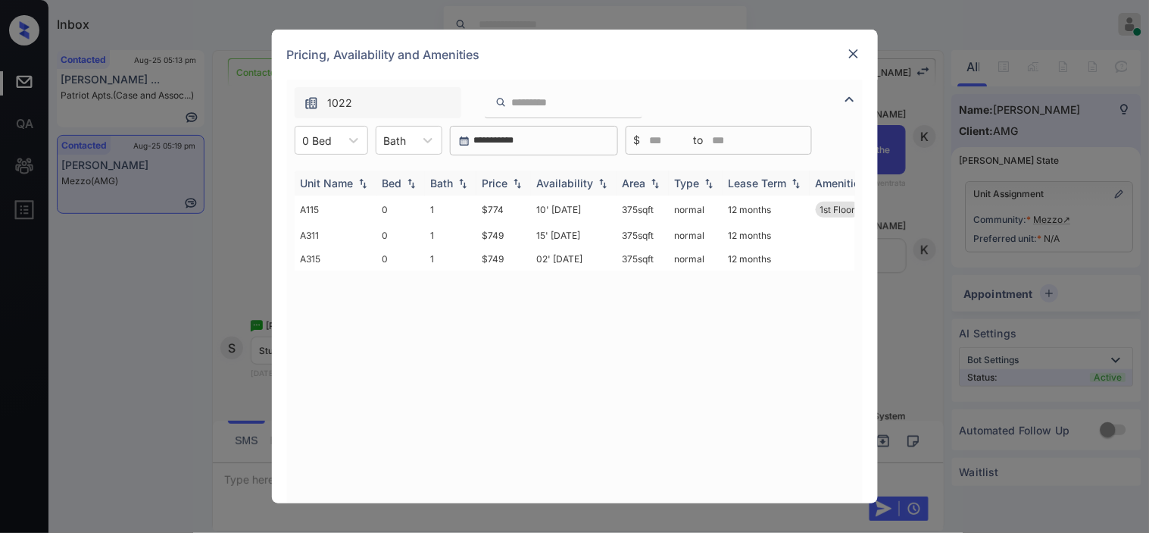
click at [510, 184] on img at bounding box center [517, 183] width 15 height 11
click at [510, 184] on img at bounding box center [517, 182] width 15 height 11
click at [514, 182] on img at bounding box center [517, 183] width 15 height 11
click at [855, 56] on img at bounding box center [853, 53] width 15 height 15
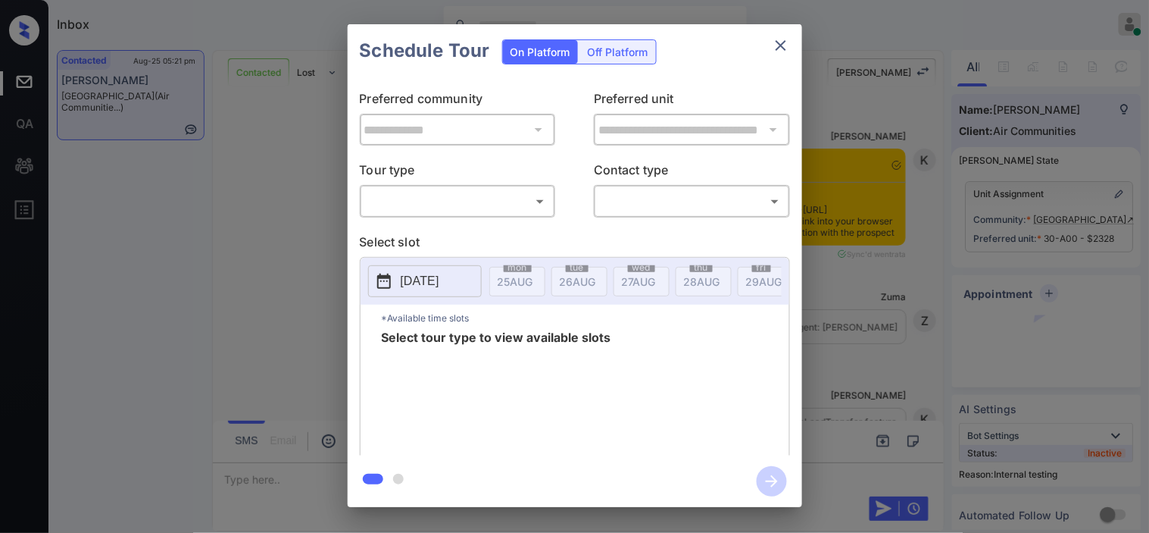
scroll to position [2845, 0]
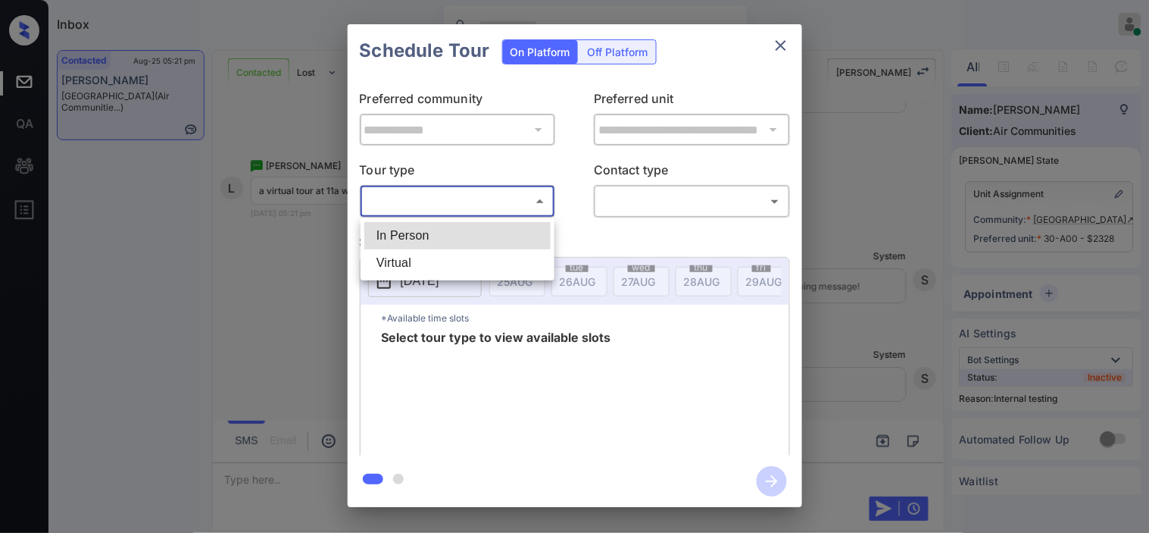
click at [523, 199] on body "Inbox [PERSON_NAME] Online Set yourself offline Set yourself on break Profile S…" at bounding box center [574, 266] width 1149 height 533
click at [528, 259] on li "Virtual" at bounding box center [457, 262] width 186 height 27
type input "*******"
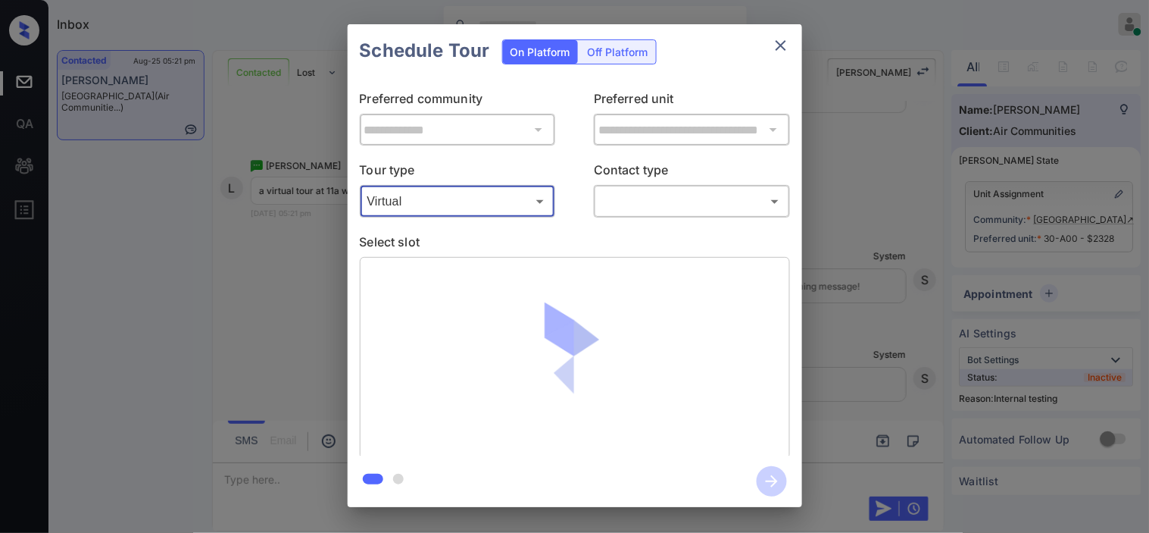
click at [669, 208] on body "Inbox [PERSON_NAME] Online Set yourself offline Set yourself on break Profile S…" at bounding box center [574, 266] width 1149 height 533
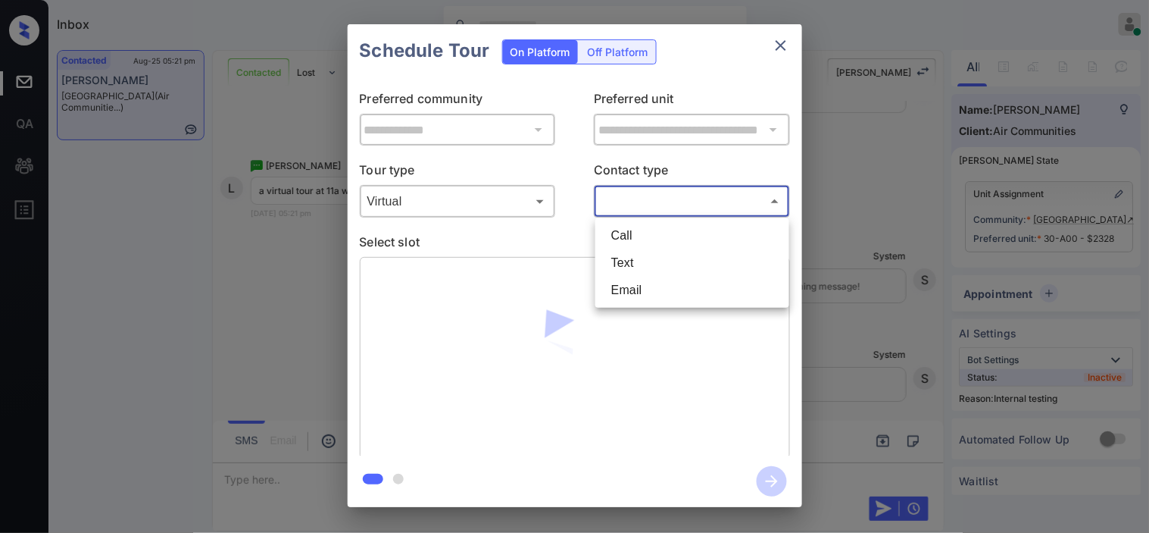
click at [653, 250] on li "Text" at bounding box center [692, 262] width 186 height 27
type input "****"
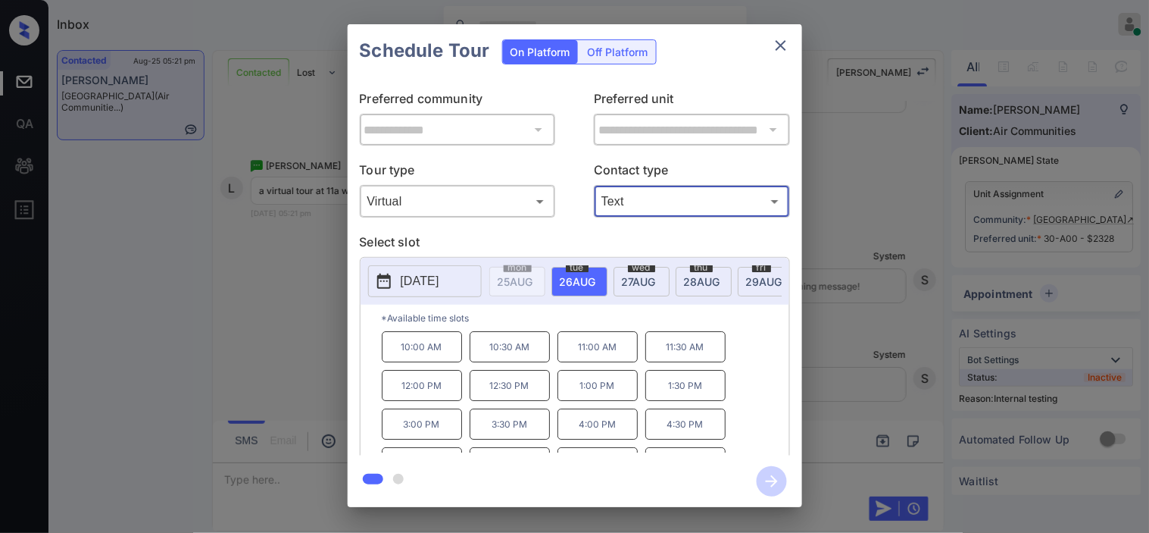
drag, startPoint x: 279, startPoint y: 321, endPoint x: 281, endPoint y: 306, distance: 15.3
click at [281, 306] on div "**********" at bounding box center [574, 265] width 1149 height 531
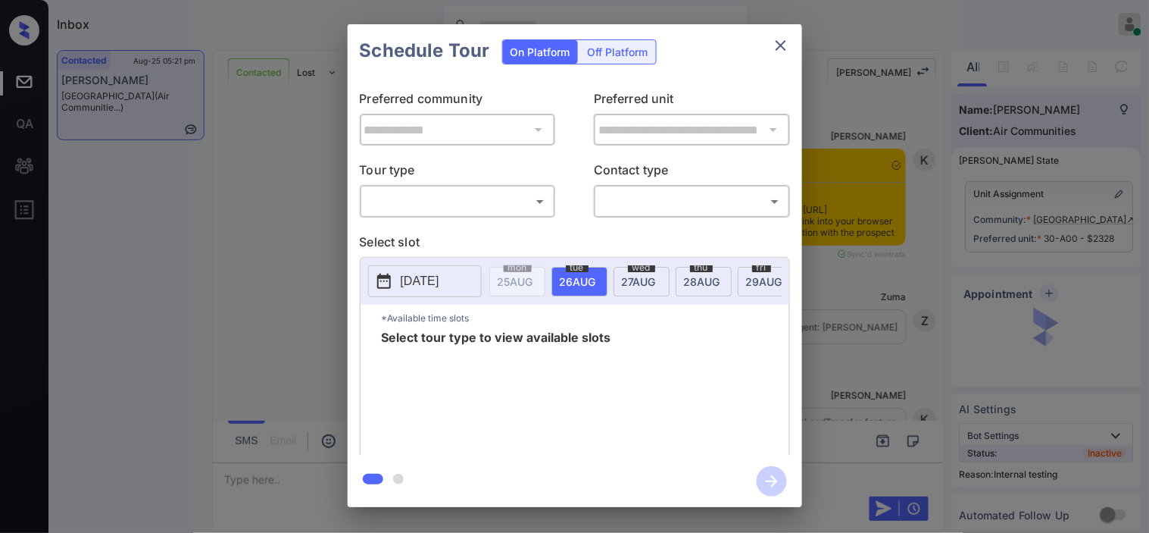
scroll to position [2935, 0]
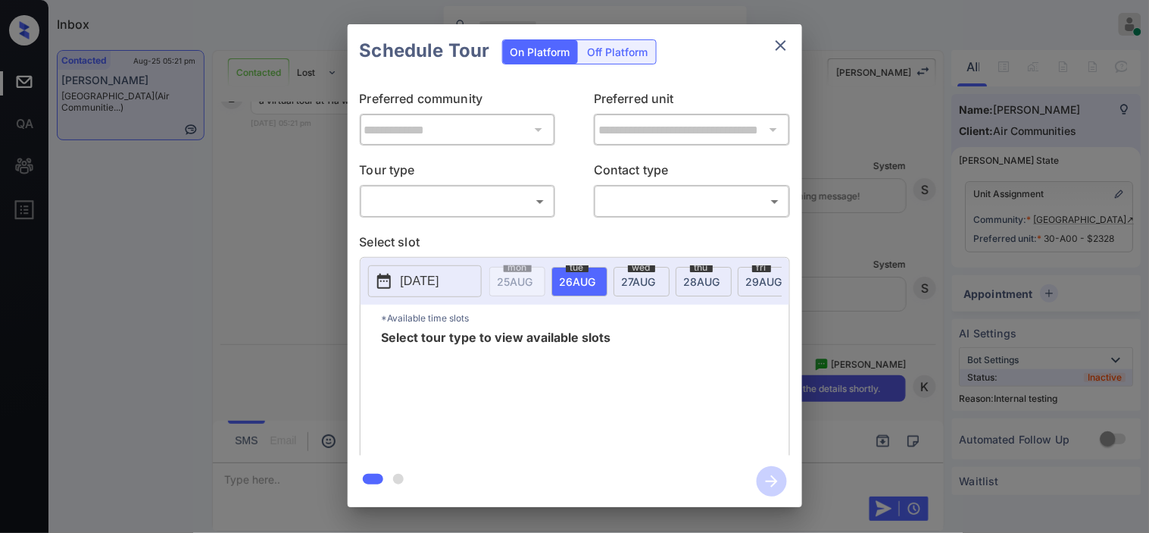
click at [511, 202] on body "Inbox [PERSON_NAME] Online Set yourself offline Set yourself on break Profile S…" at bounding box center [574, 266] width 1149 height 533
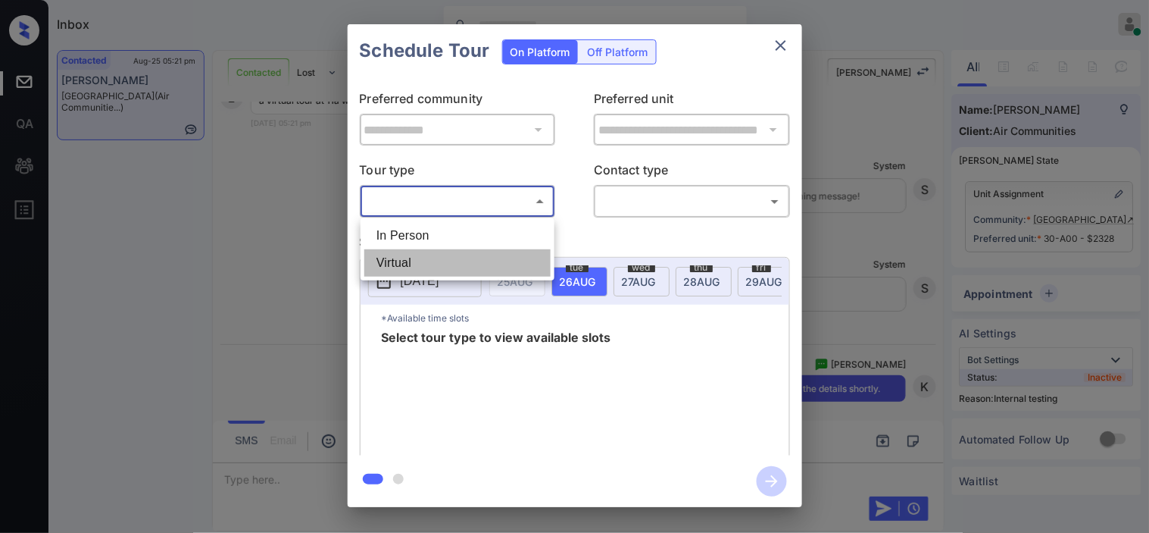
click at [442, 251] on li "Virtual" at bounding box center [457, 262] width 186 height 27
type input "*******"
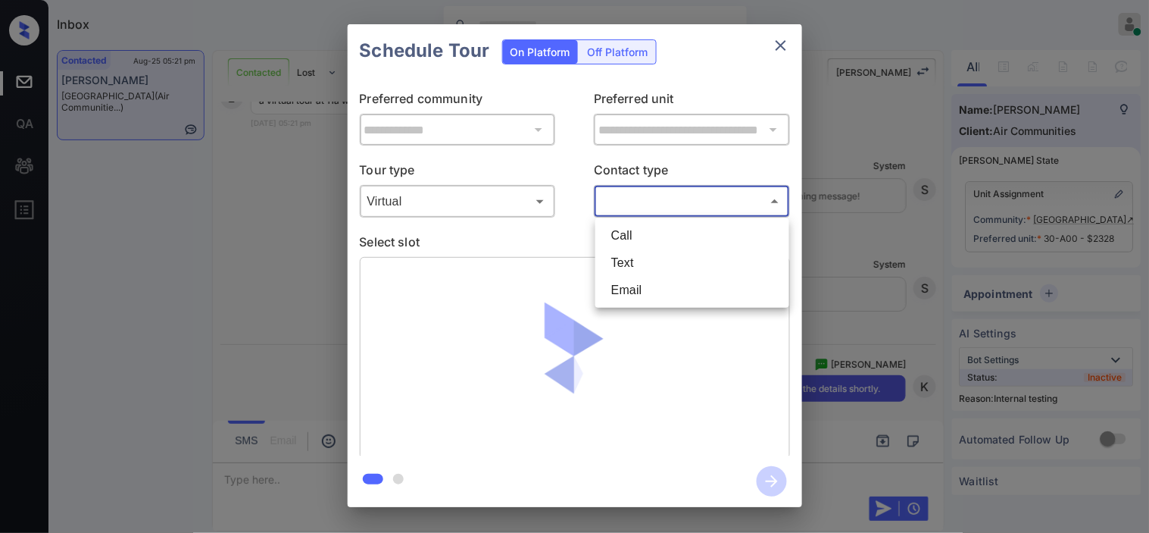
click at [643, 202] on body "Inbox Kristine Capara Online Set yourself offline Set yourself on break Profile…" at bounding box center [574, 266] width 1149 height 533
click at [642, 250] on li "Text" at bounding box center [692, 262] width 186 height 27
type input "****"
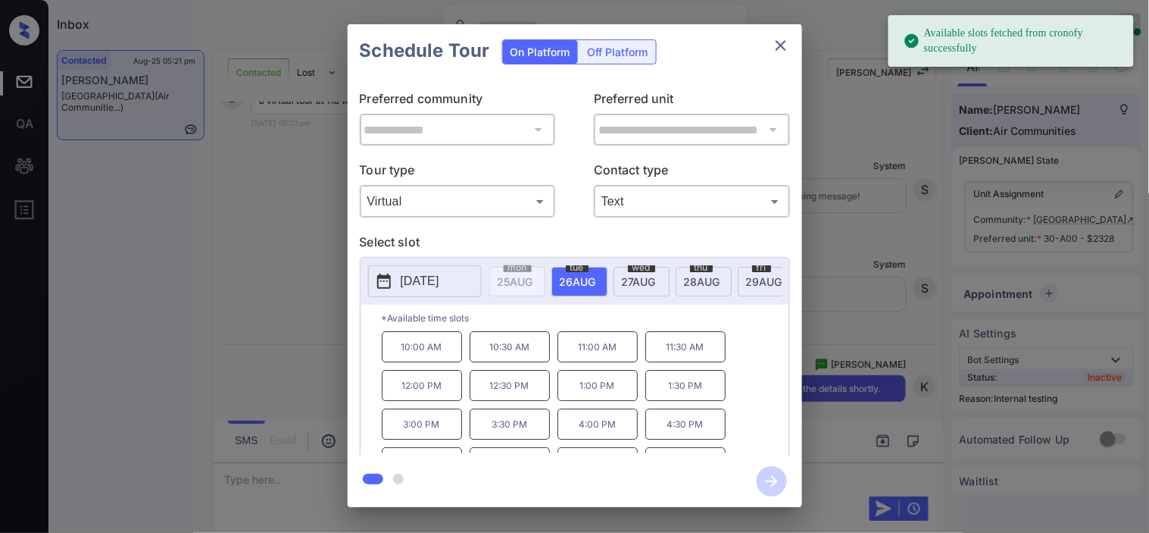
click at [578, 353] on p "11:00 AM" at bounding box center [598, 346] width 80 height 31
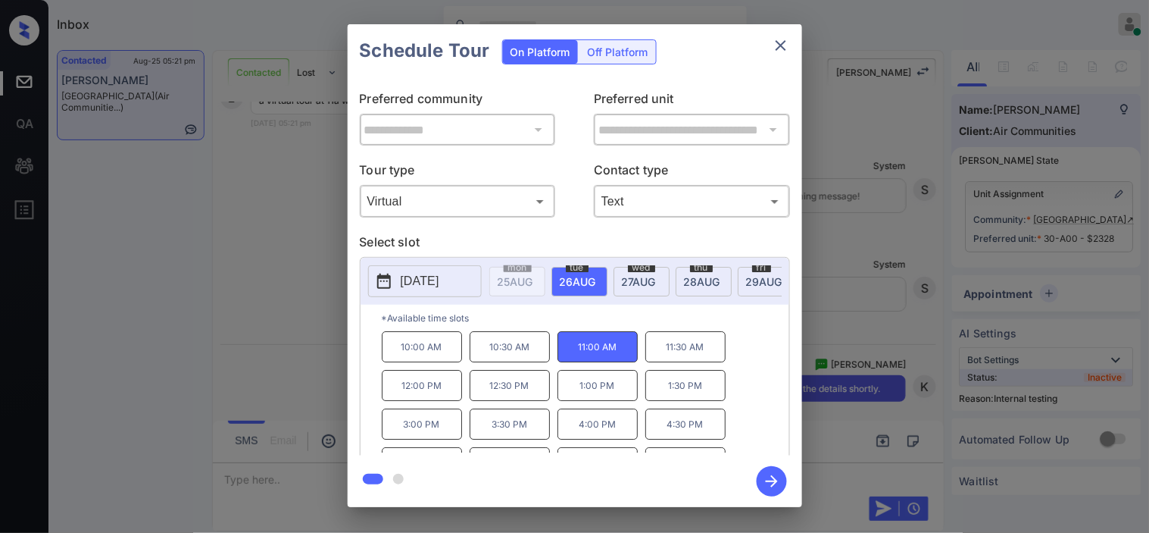
click at [771, 477] on icon "button" at bounding box center [772, 481] width 30 height 30
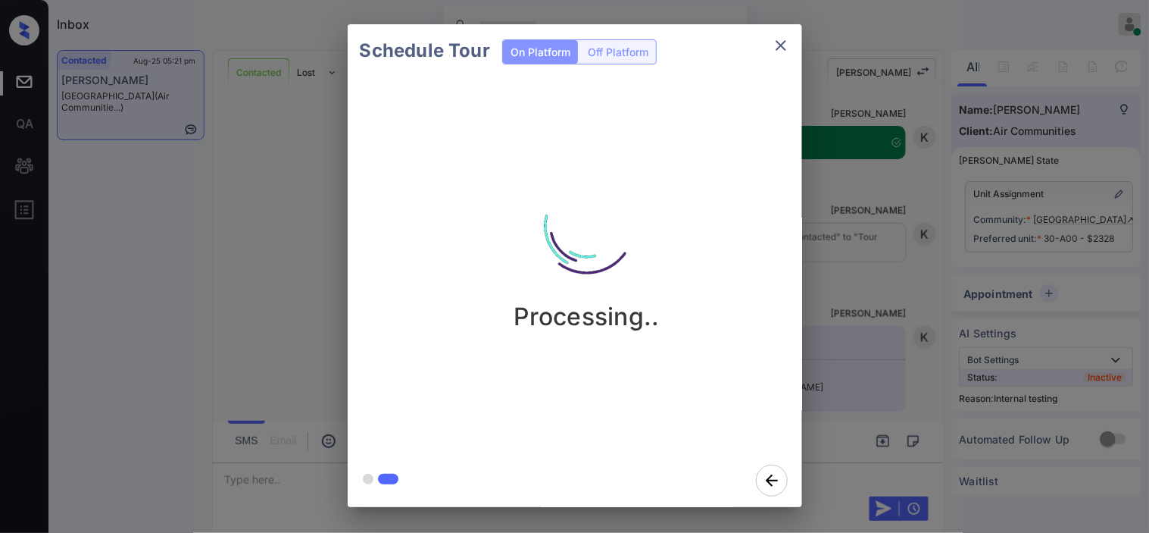
scroll to position [3463, 0]
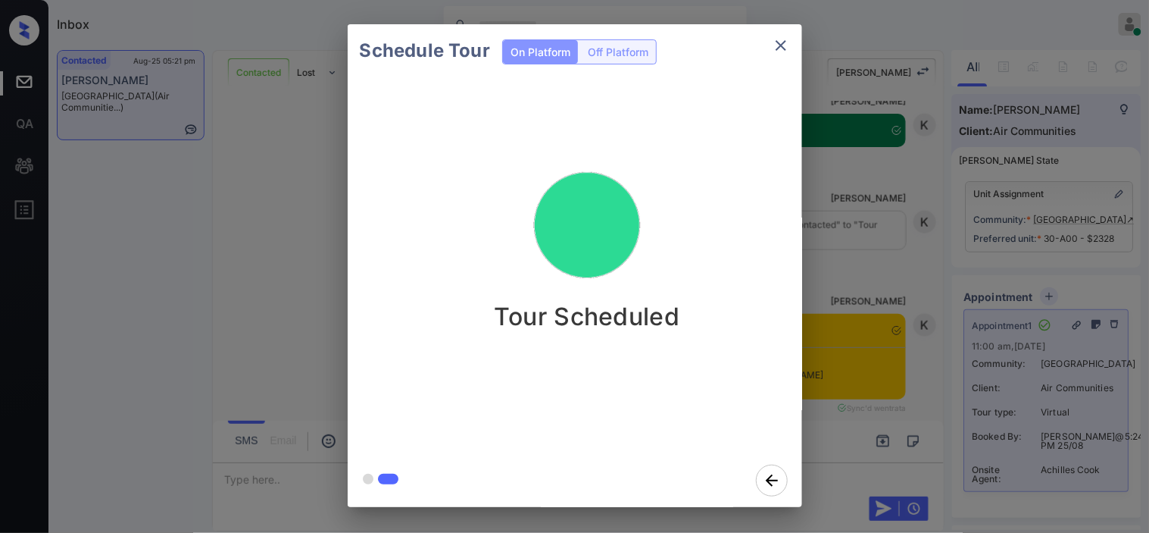
click at [874, 260] on div "Schedule Tour On Platform Off Platform Tour Scheduled" at bounding box center [574, 265] width 1149 height 531
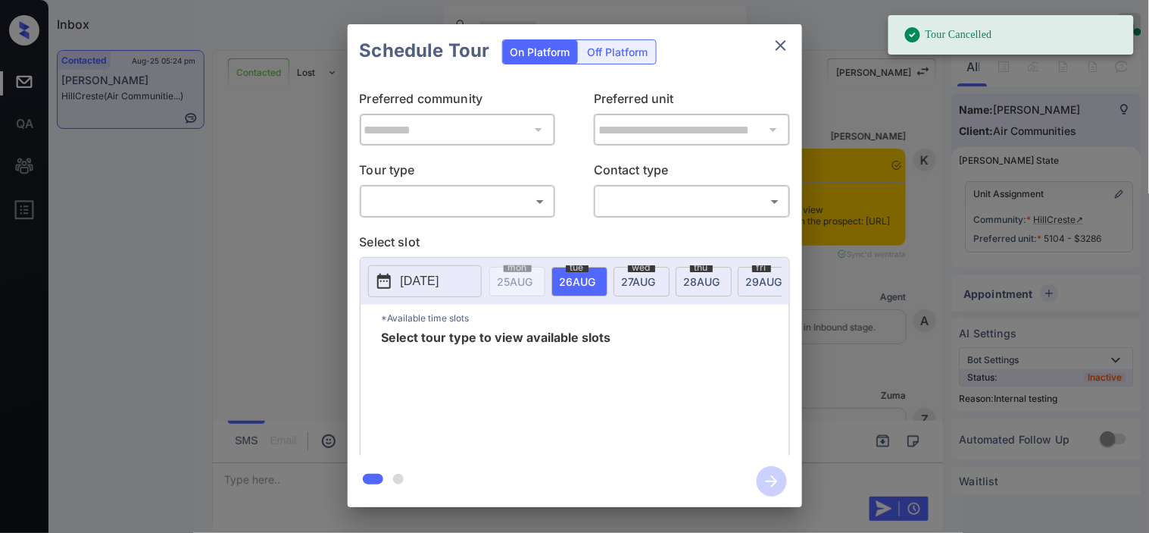
scroll to position [8254, 0]
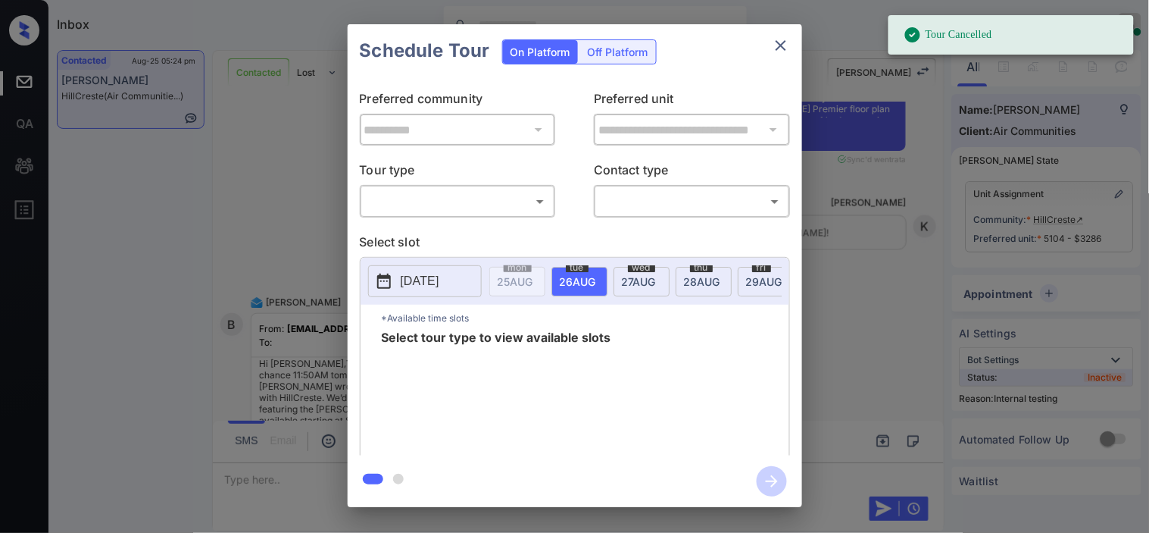
click at [493, 203] on body "Tour Cancelled Inbox [PERSON_NAME] Online Set yourself offline Set yourself on …" at bounding box center [574, 266] width 1149 height 533
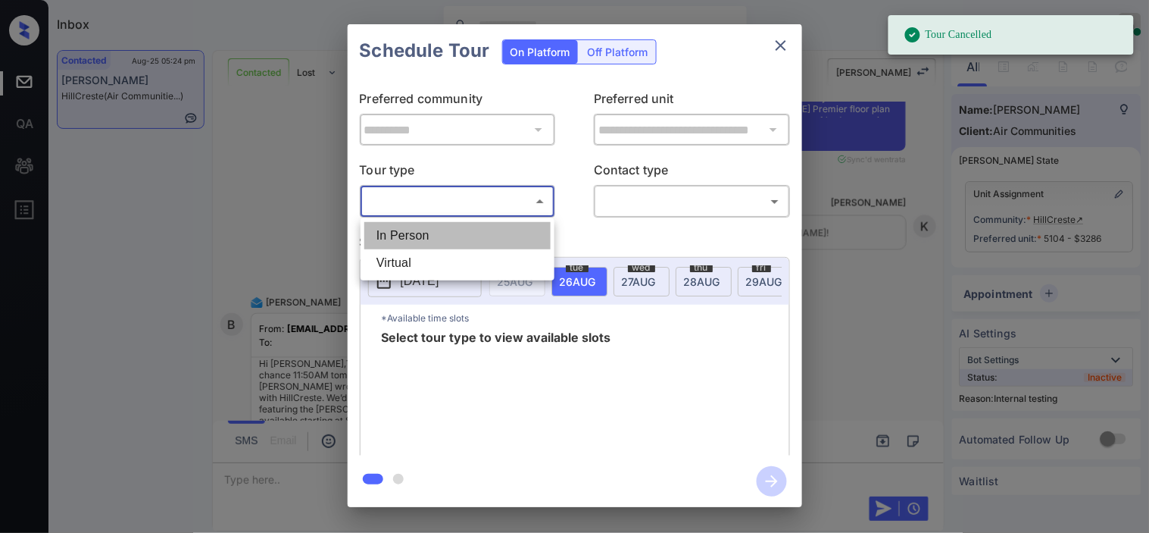
click at [472, 230] on li "In Person" at bounding box center [457, 235] width 186 height 27
type input "********"
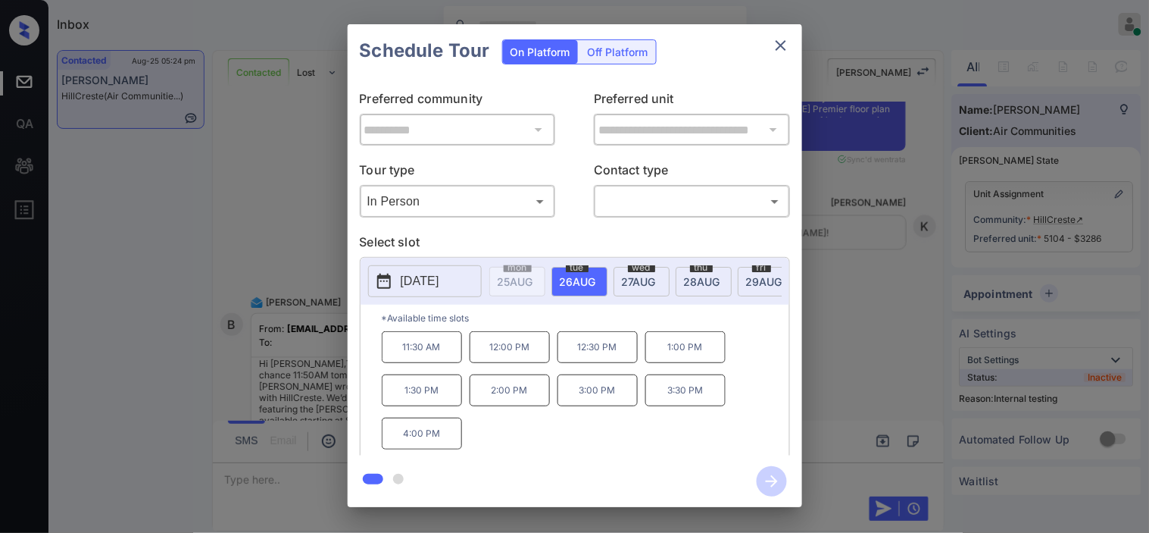
click at [290, 239] on div "**********" at bounding box center [574, 265] width 1149 height 531
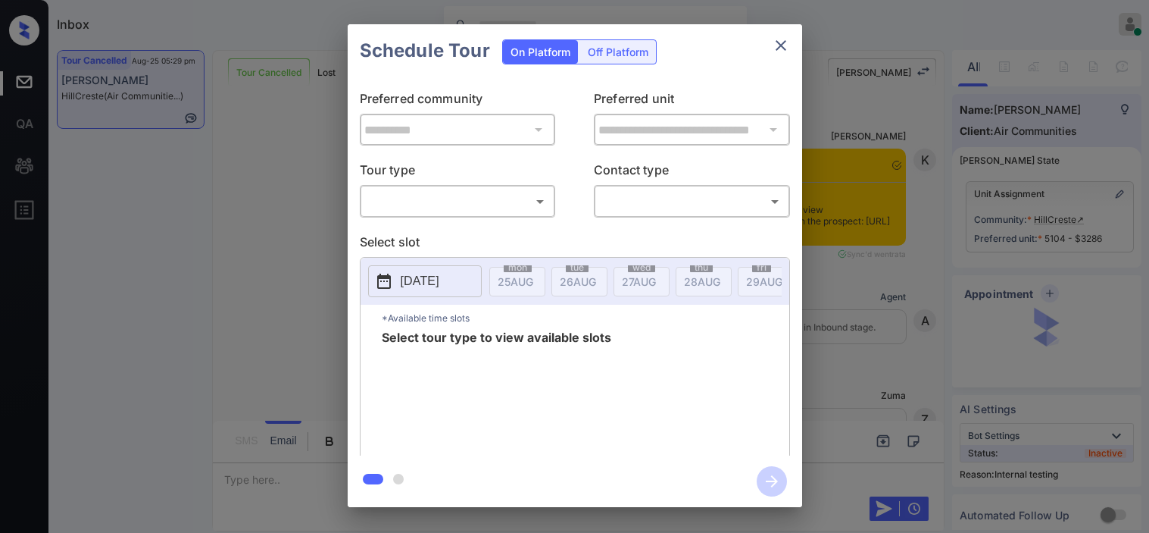
click at [508, 212] on body "Inbox [PERSON_NAME] Online Set yourself offline Set yourself on break Profile S…" at bounding box center [574, 266] width 1149 height 533
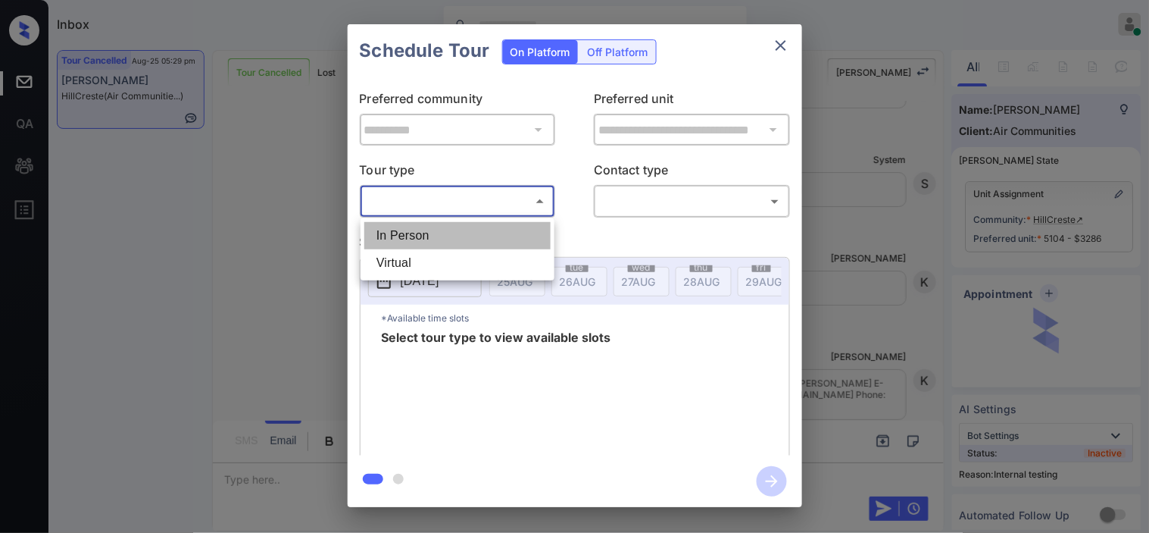
click at [456, 241] on li "In Person" at bounding box center [457, 235] width 186 height 27
type input "********"
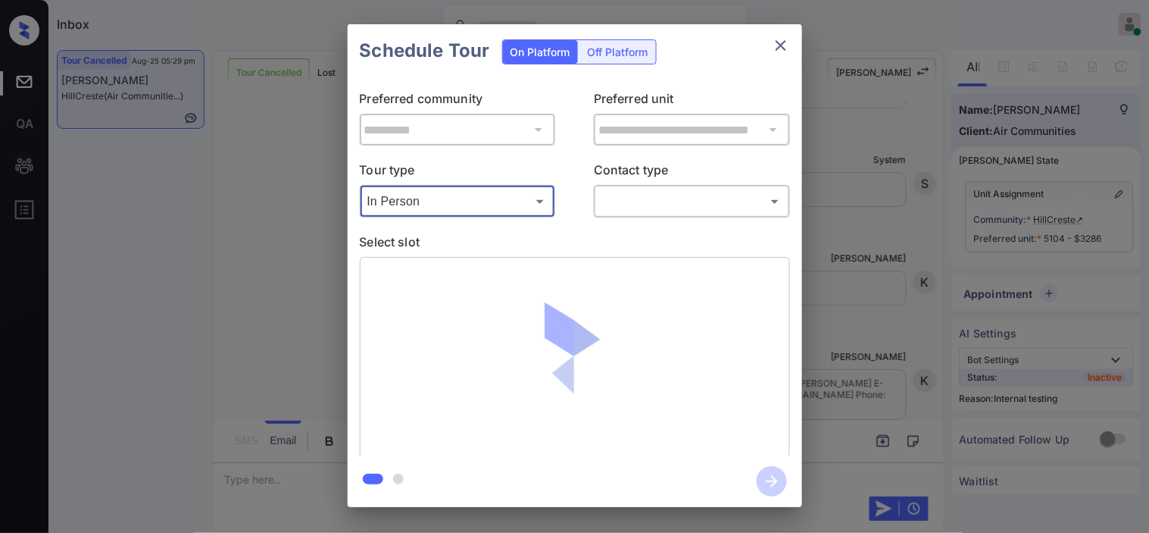
click at [607, 199] on body "Inbox [PERSON_NAME] Online Set yourself offline Set yourself on break Profile S…" at bounding box center [574, 266] width 1149 height 533
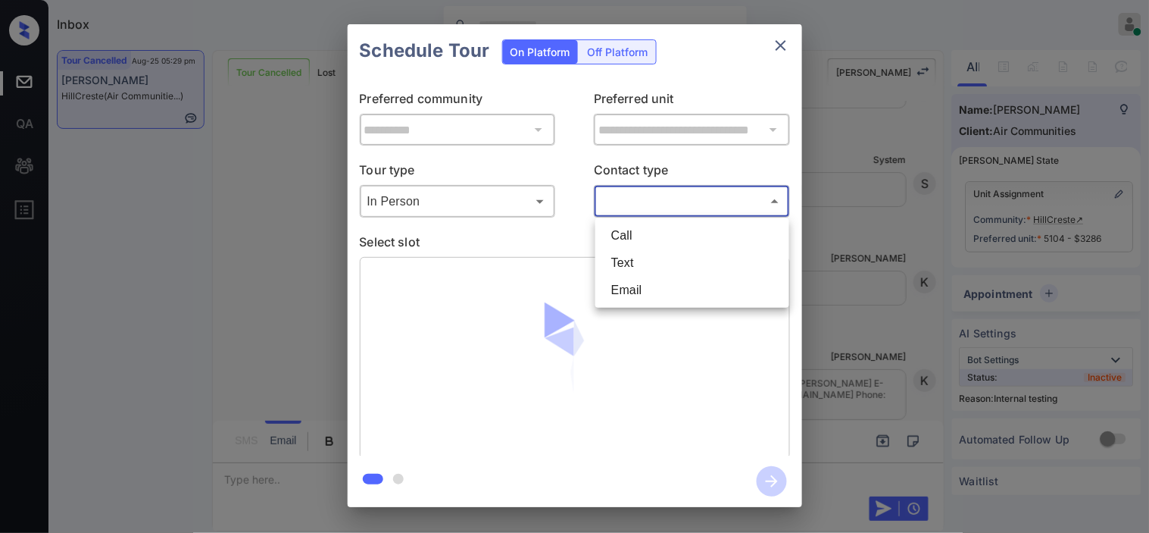
click at [618, 258] on li "Text" at bounding box center [692, 262] width 186 height 27
type input "****"
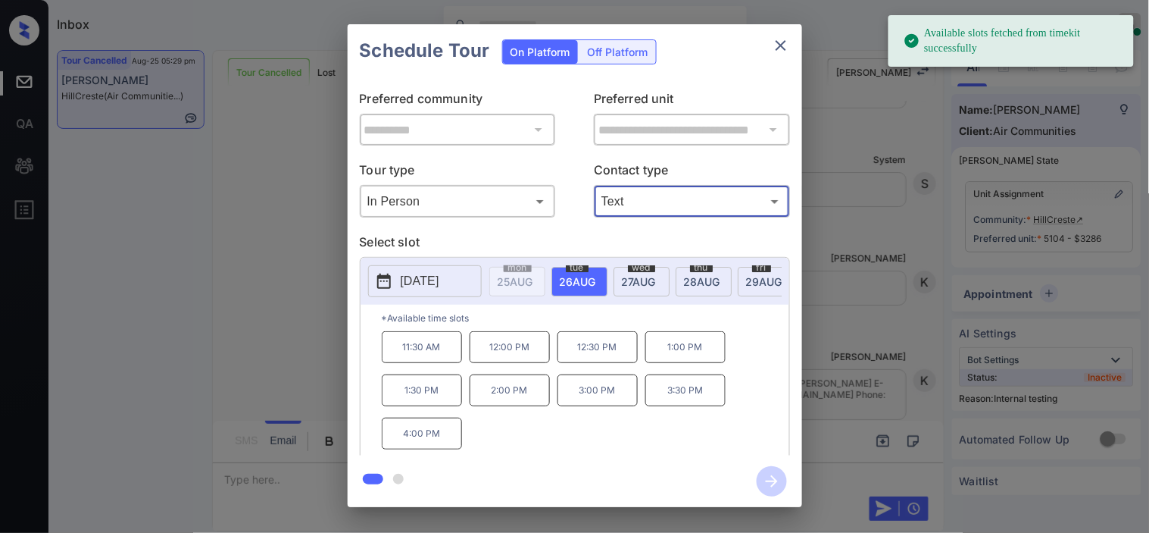
click at [512, 358] on p "12:00 PM" at bounding box center [510, 347] width 80 height 32
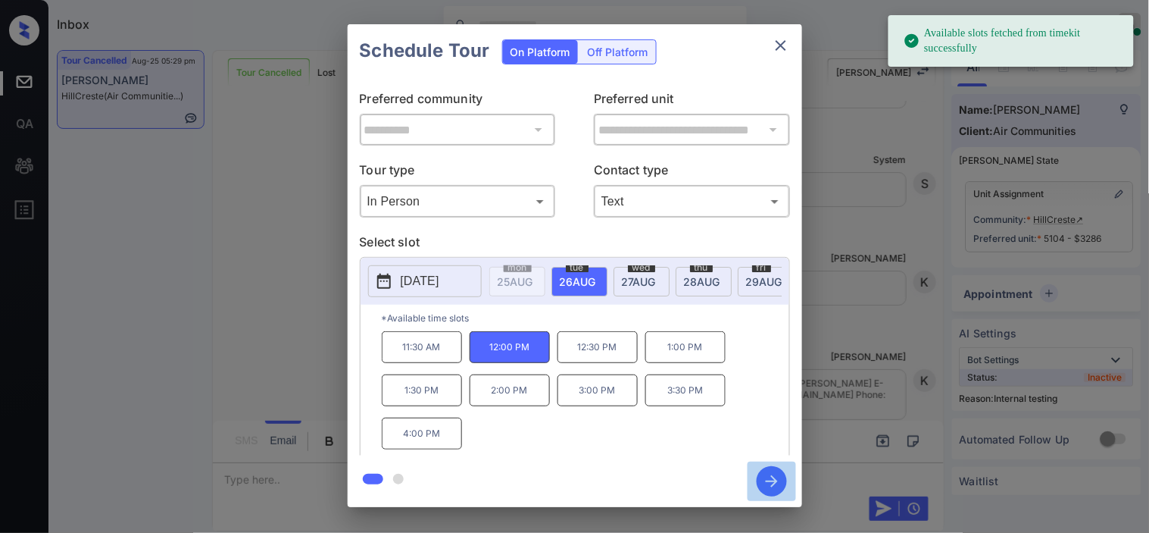
click at [765, 479] on icon "button" at bounding box center [772, 481] width 30 height 30
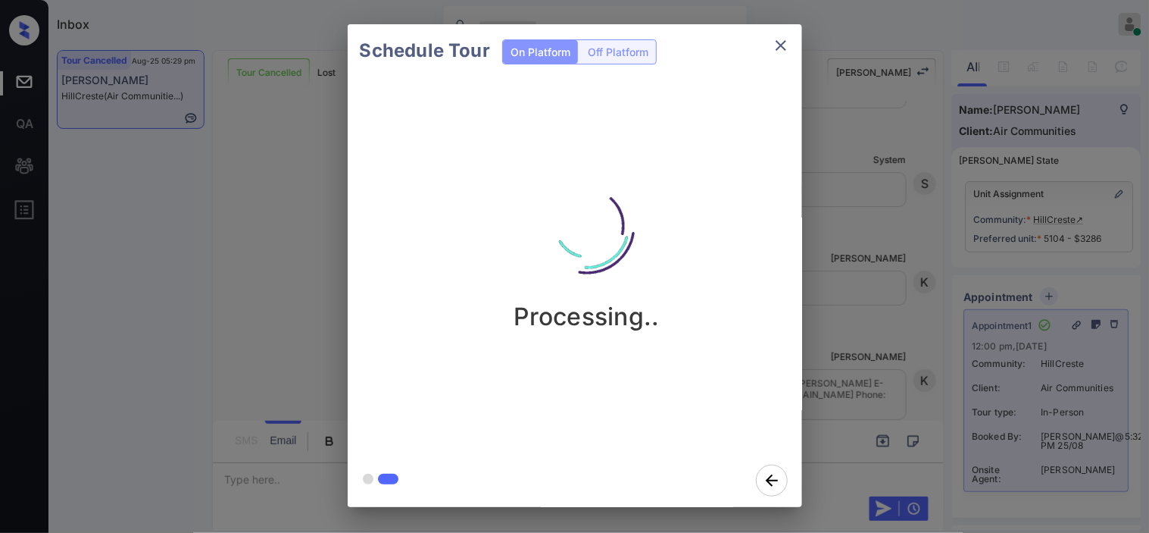
click at [871, 317] on div "Schedule Tour On Platform Off Platform Processing.." at bounding box center [574, 265] width 1149 height 531
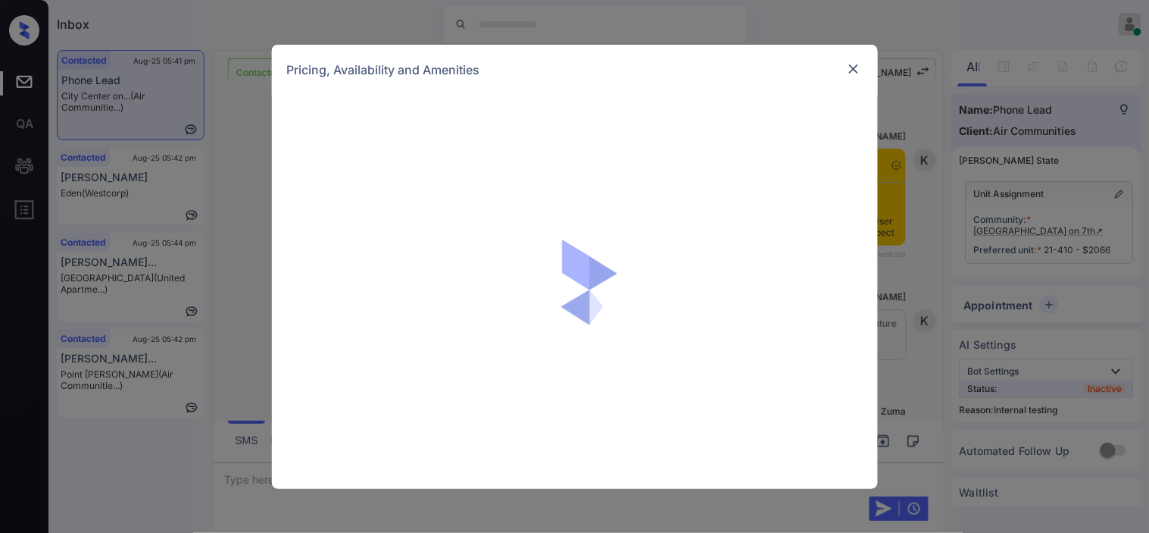
scroll to position [5854, 0]
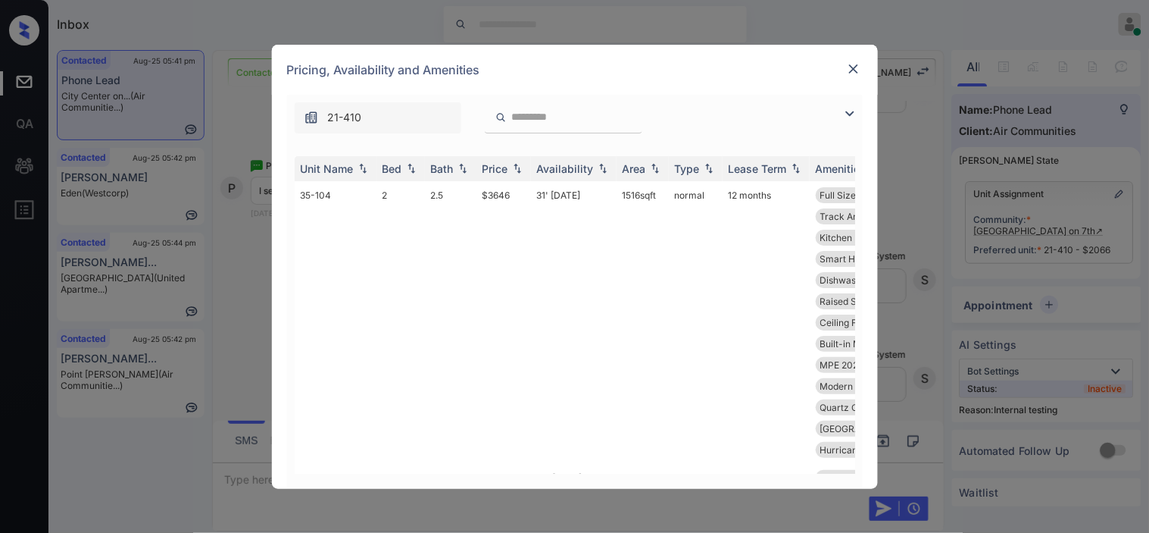
click at [856, 117] on img at bounding box center [850, 114] width 18 height 18
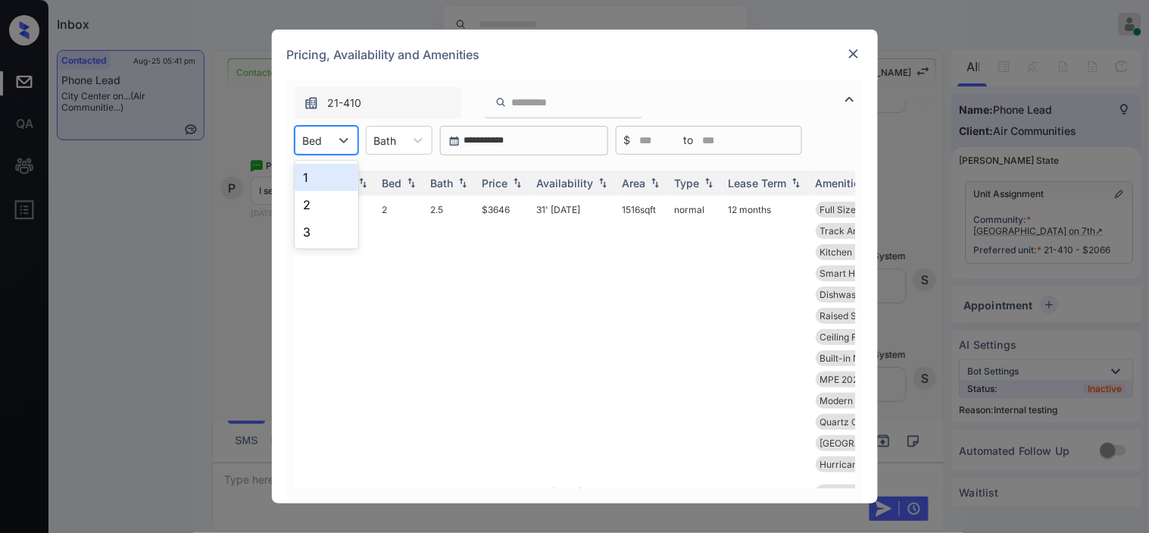
click at [313, 130] on div "Bed" at bounding box center [313, 141] width 35 height 22
click at [316, 171] on div "1" at bounding box center [327, 177] width 64 height 27
click at [521, 192] on th "Price" at bounding box center [504, 182] width 55 height 25
click at [524, 189] on th "Price" at bounding box center [504, 182] width 55 height 25
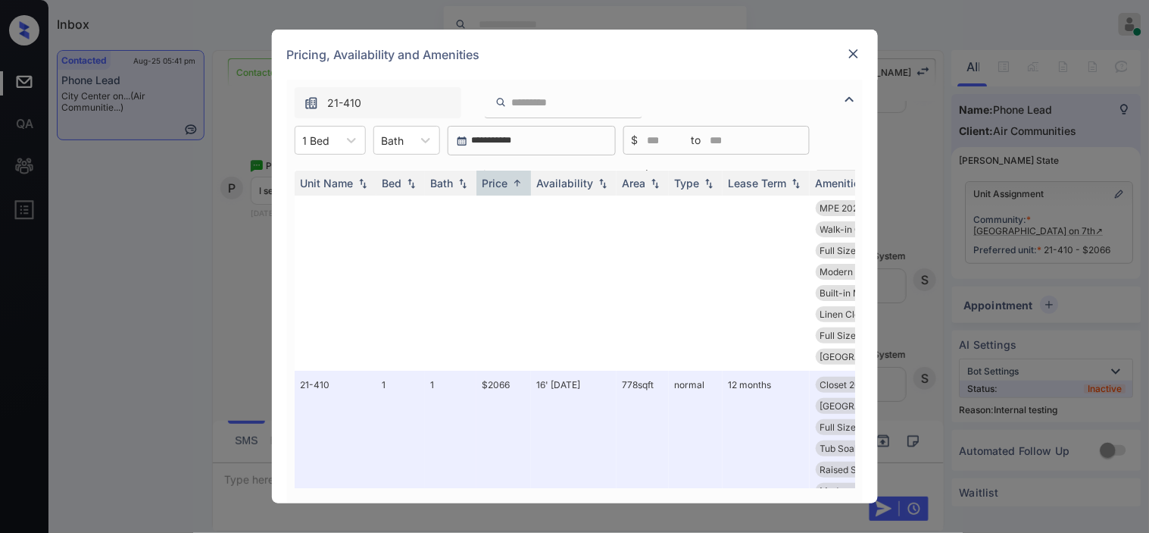
scroll to position [0, 0]
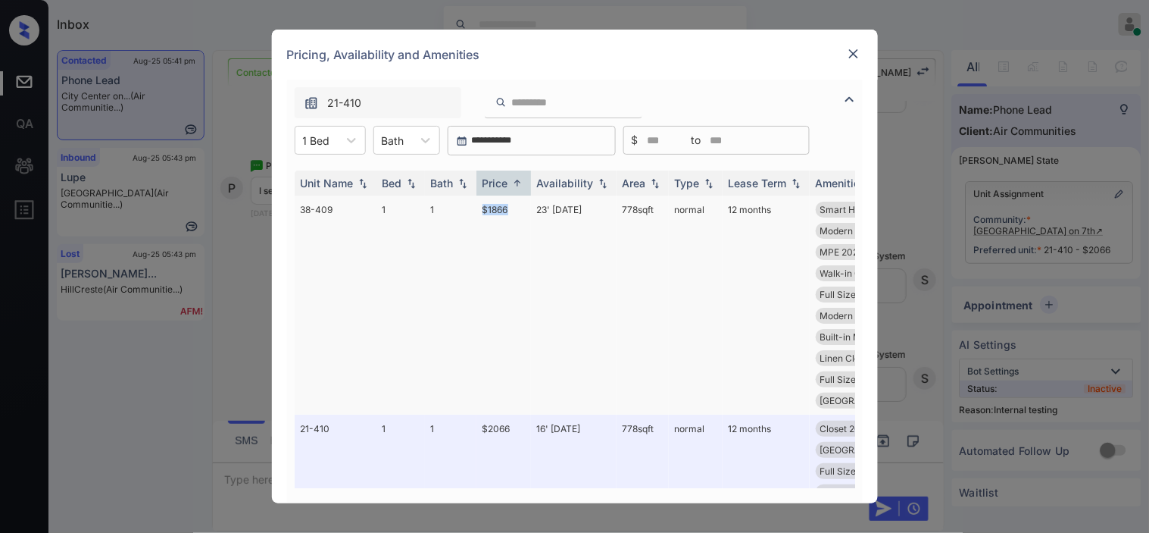
click at [514, 208] on td "$1866" at bounding box center [504, 304] width 55 height 219
copy td "$1866"
click at [850, 54] on img at bounding box center [853, 53] width 15 height 15
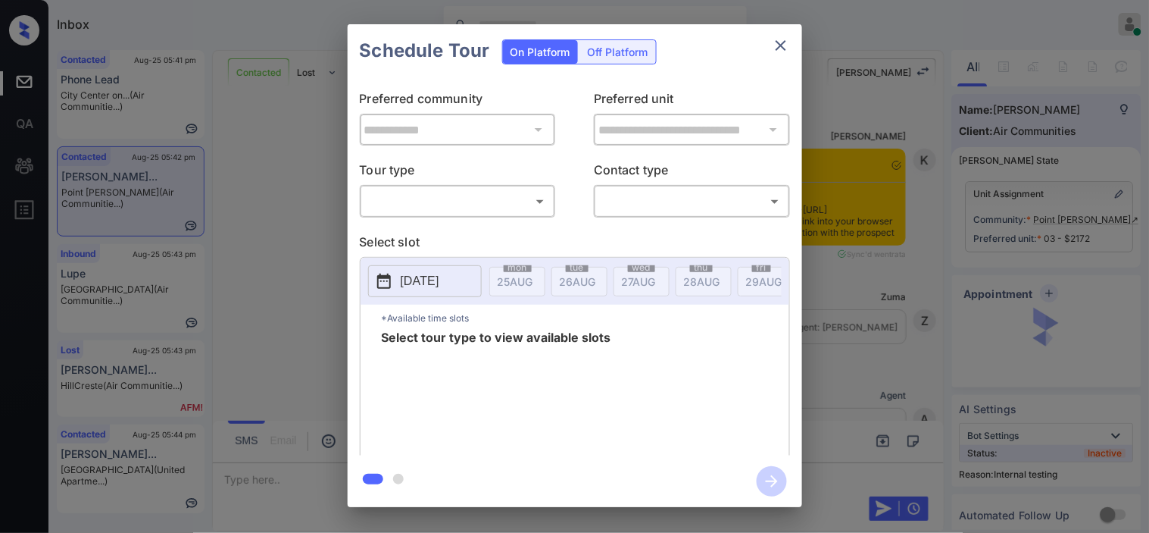
click at [491, 208] on body "Inbox [PERSON_NAME] Online Set yourself offline Set yourself on break Profile S…" at bounding box center [574, 266] width 1149 height 533
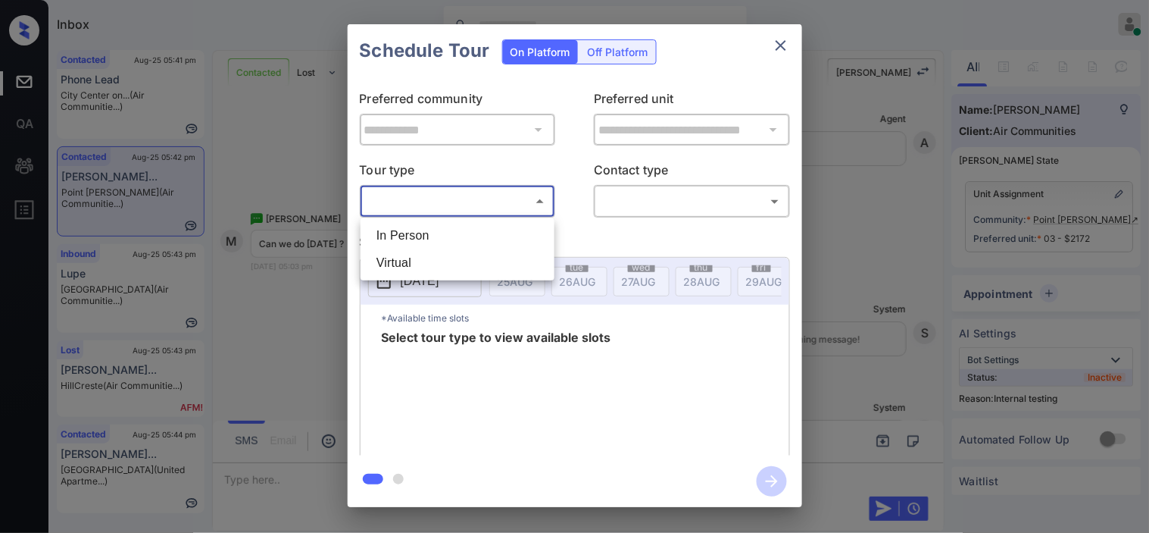
click at [485, 237] on li "In Person" at bounding box center [457, 235] width 186 height 27
type input "********"
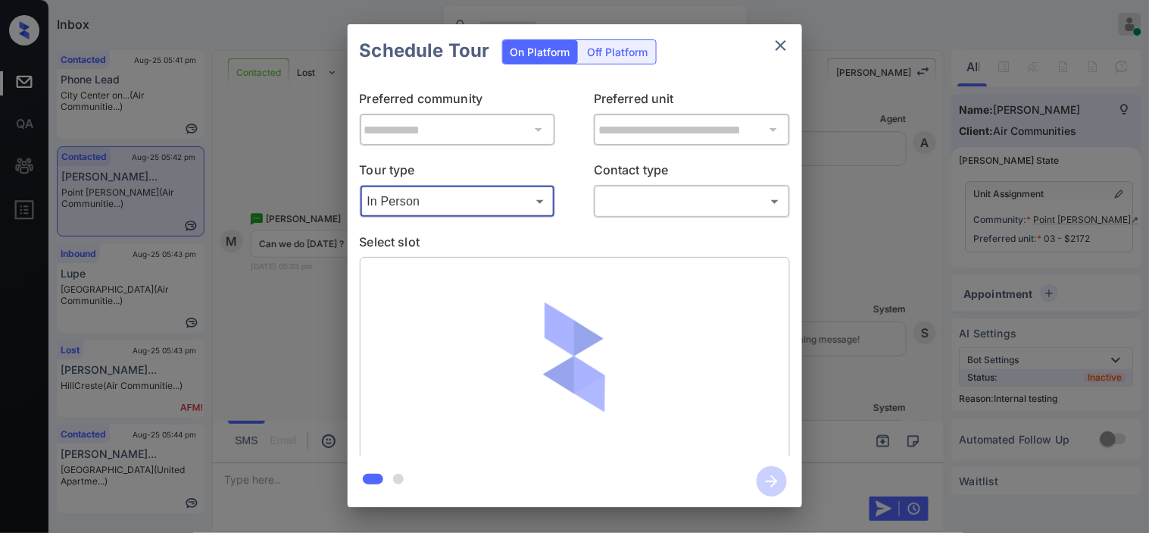
click at [645, 205] on body "Inbox [PERSON_NAME] Online Set yourself offline Set yourself on break Profile S…" at bounding box center [574, 266] width 1149 height 533
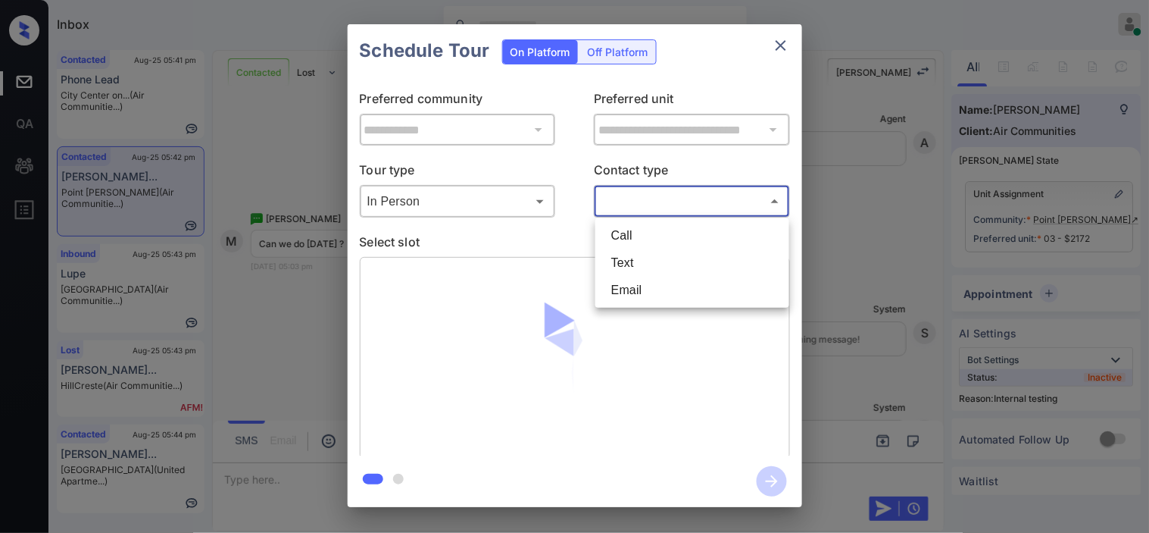
click at [636, 264] on li "Text" at bounding box center [692, 262] width 186 height 27
type input "****"
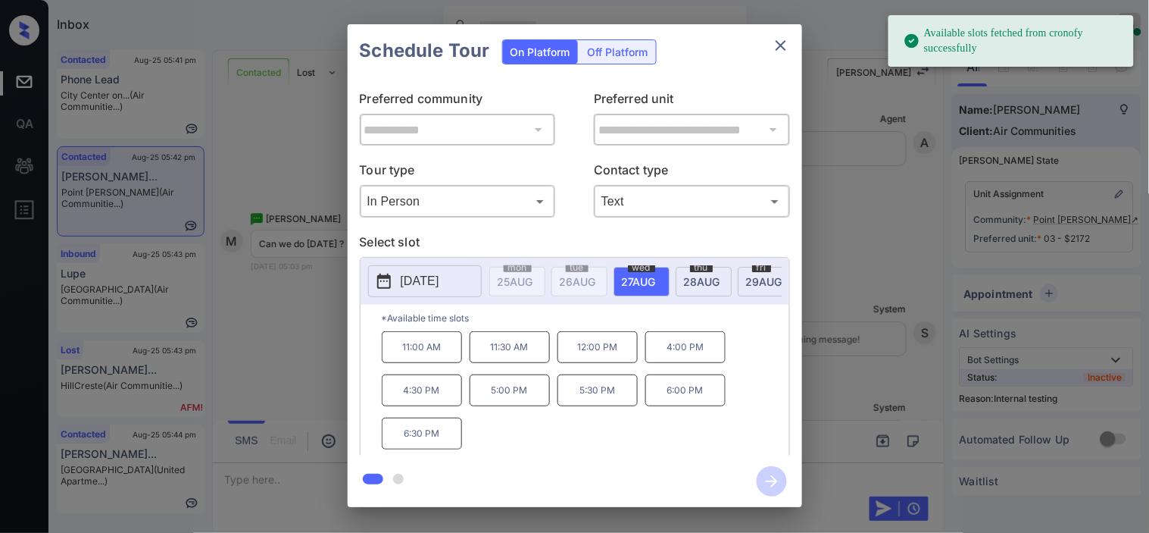
click at [386, 280] on icon at bounding box center [384, 281] width 18 height 18
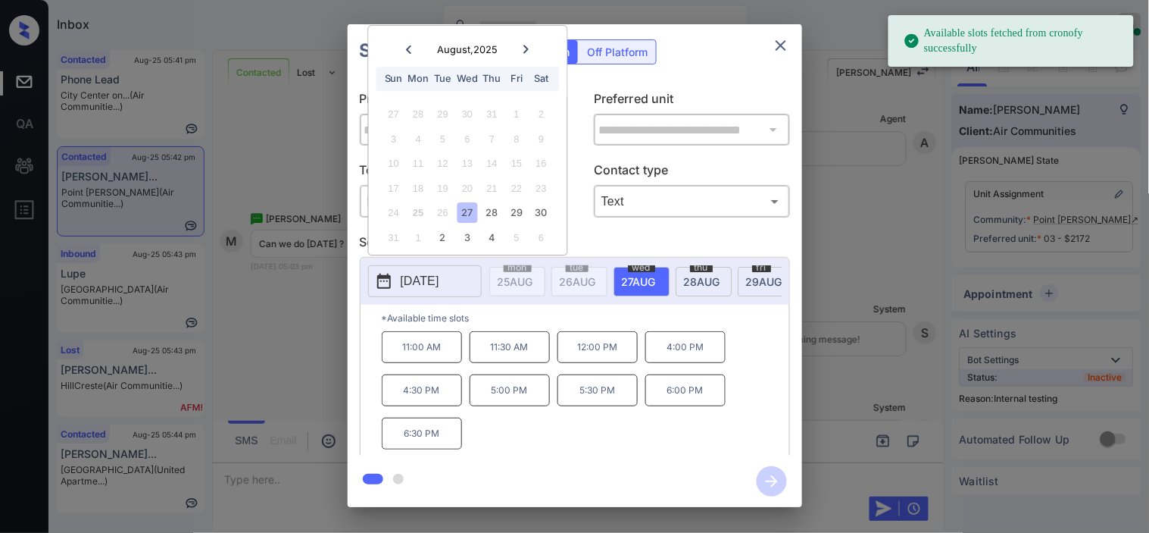
click at [414, 345] on p "11:00 AM" at bounding box center [422, 347] width 80 height 32
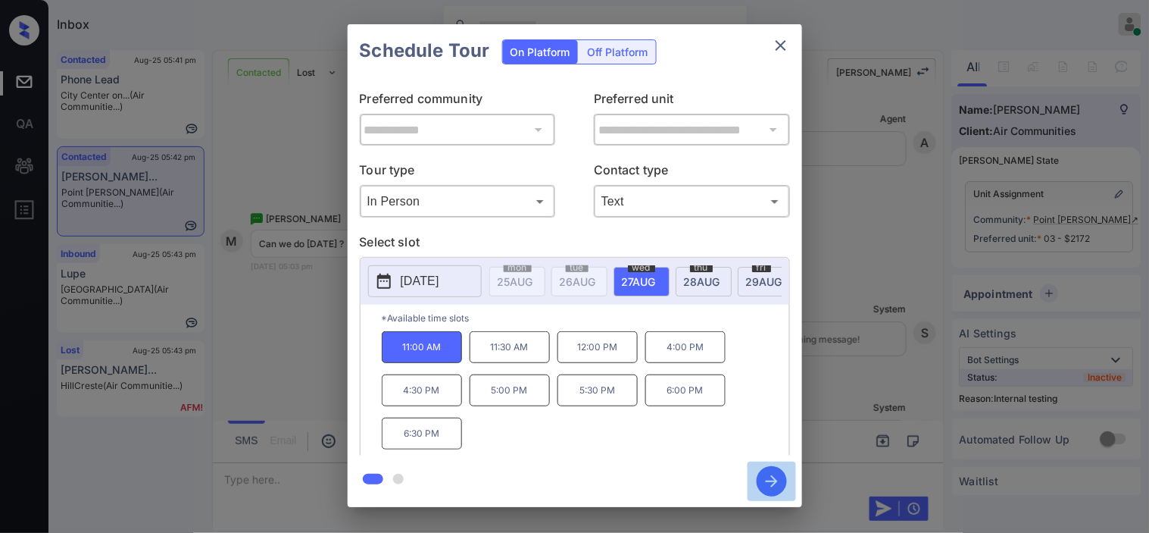
click at [770, 477] on icon "button" at bounding box center [772, 481] width 30 height 30
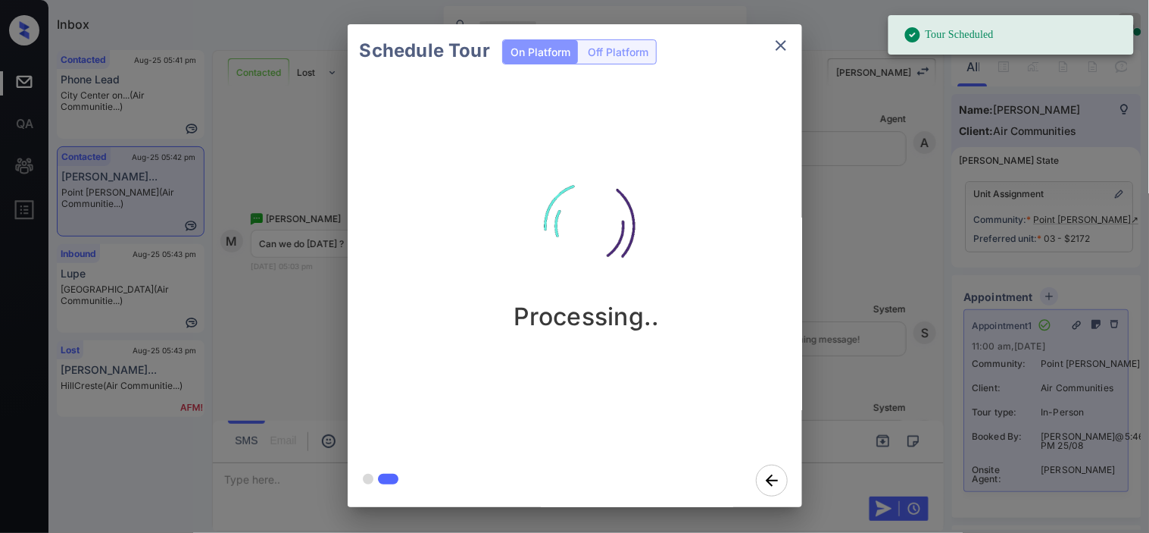
click at [877, 235] on div "Schedule Tour On Platform Off Platform Processing.." at bounding box center [574, 265] width 1149 height 531
